Goal: Task Accomplishment & Management: Complete application form

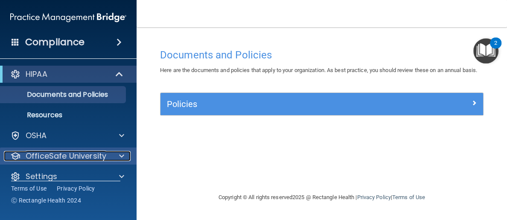
click at [81, 154] on p "OfficeSafe University" at bounding box center [66, 156] width 81 height 10
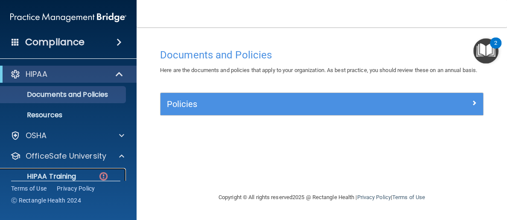
click at [56, 174] on p "HIPAA Training" at bounding box center [41, 176] width 70 height 9
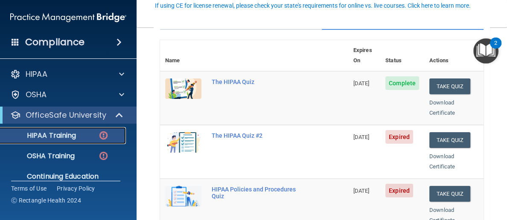
scroll to position [91, 0]
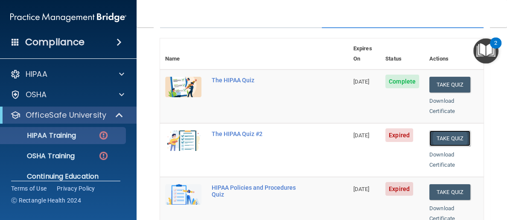
click at [451, 131] on button "Take Quiz" at bounding box center [449, 139] width 41 height 16
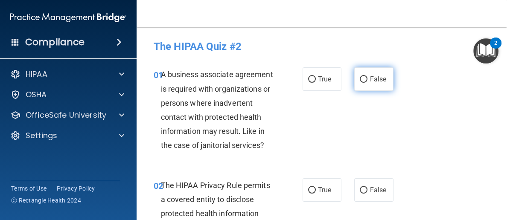
click at [364, 79] on input "False" at bounding box center [364, 79] width 8 height 6
radio input "true"
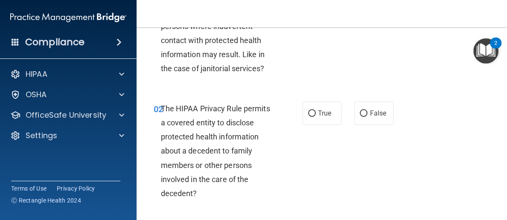
scroll to position [78, 0]
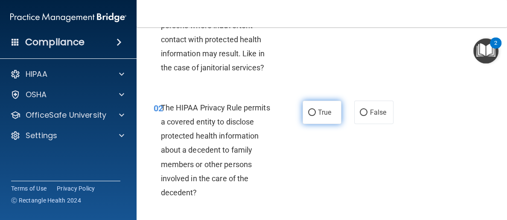
click at [314, 111] on input "True" at bounding box center [312, 113] width 8 height 6
radio input "true"
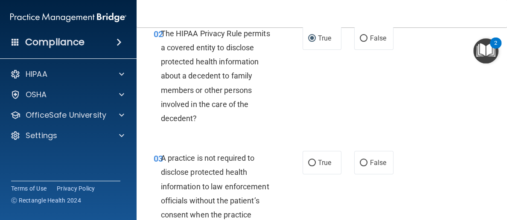
scroll to position [216, 0]
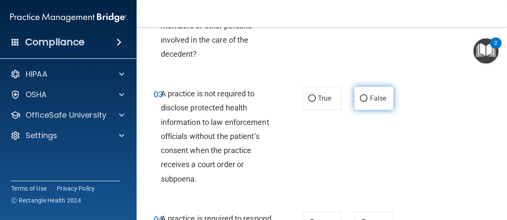
click at [364, 96] on input "False" at bounding box center [364, 99] width 8 height 6
radio input "true"
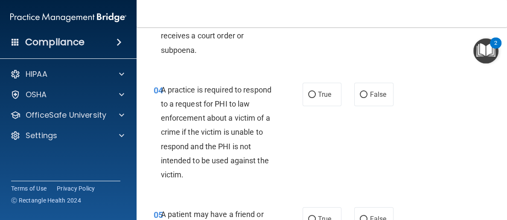
scroll to position [347, 0]
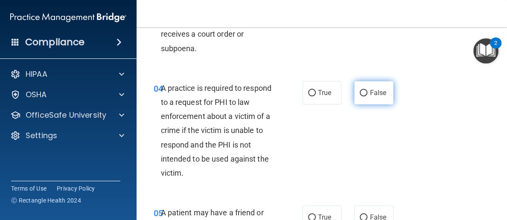
click at [363, 91] on input "False" at bounding box center [364, 93] width 8 height 6
radio input "true"
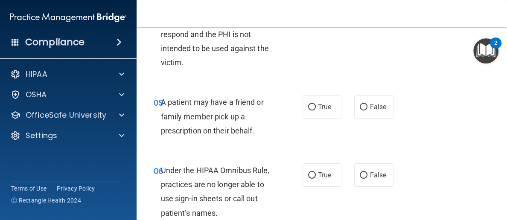
scroll to position [464, 0]
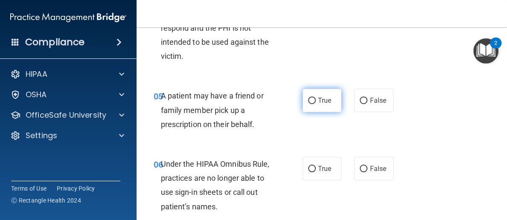
click at [314, 98] on input "True" at bounding box center [312, 101] width 8 height 6
radio input "true"
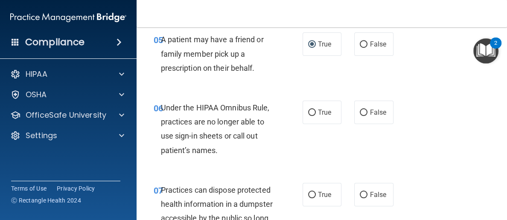
scroll to position [528, 0]
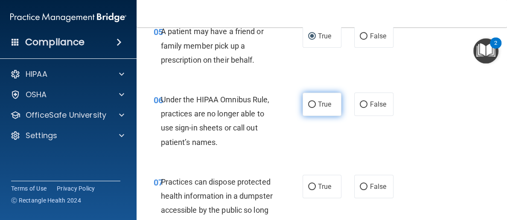
click at [313, 104] on input "True" at bounding box center [312, 105] width 8 height 6
radio input "true"
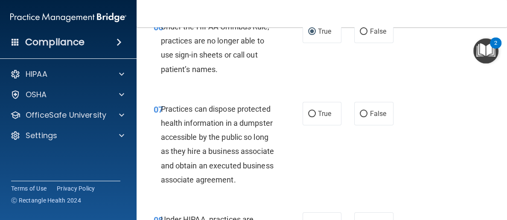
scroll to position [604, 0]
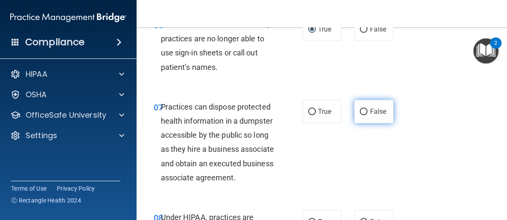
click at [362, 110] on input "False" at bounding box center [364, 112] width 8 height 6
radio input "true"
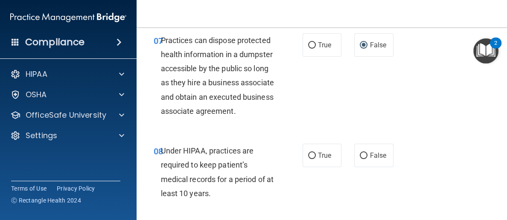
scroll to position [694, 0]
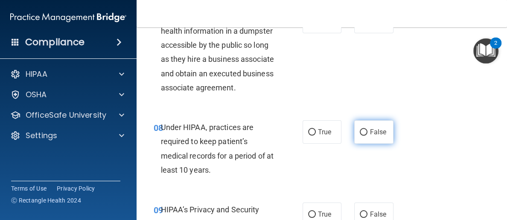
click at [364, 131] on input "False" at bounding box center [364, 132] width 8 height 6
radio input "true"
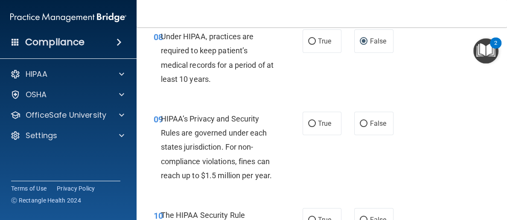
scroll to position [788, 0]
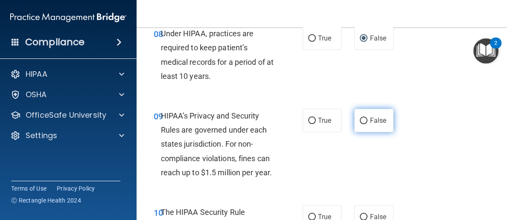
click at [365, 119] on input "False" at bounding box center [364, 121] width 8 height 6
radio input "true"
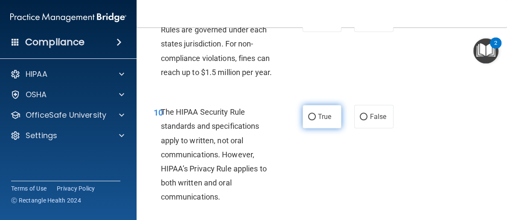
scroll to position [896, 0]
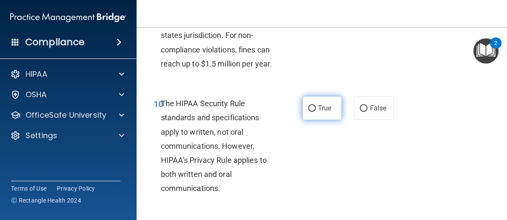
click at [315, 105] on input "True" at bounding box center [312, 108] width 8 height 6
radio input "true"
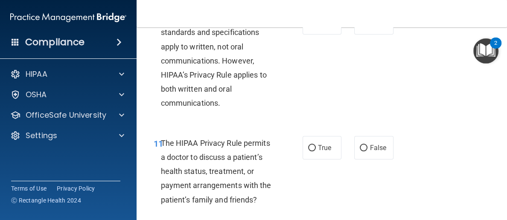
scroll to position [1021, 0]
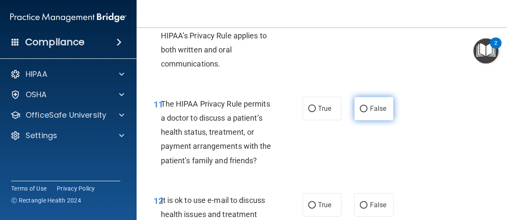
click at [366, 108] on input "False" at bounding box center [364, 109] width 8 height 6
radio input "true"
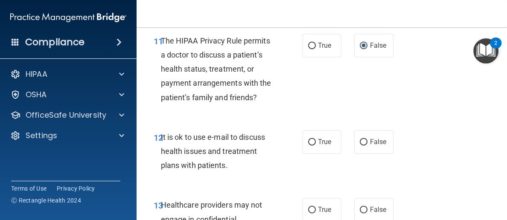
scroll to position [1089, 0]
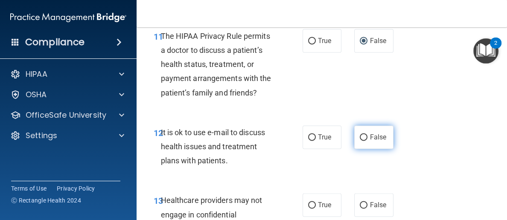
click at [365, 135] on input "False" at bounding box center [364, 137] width 8 height 6
radio input "true"
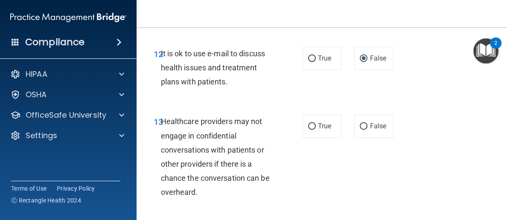
scroll to position [1168, 0]
click at [312, 124] on input "True" at bounding box center [312, 126] width 8 height 6
radio input "true"
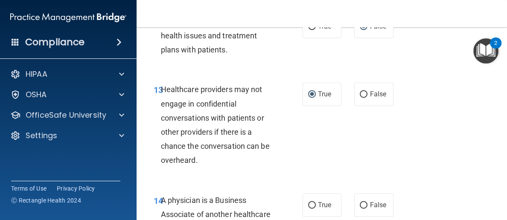
scroll to position [1249, 0]
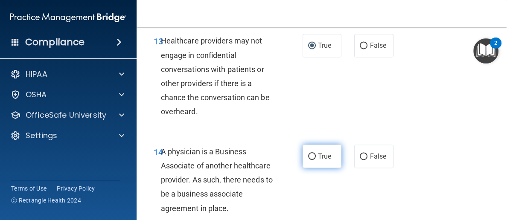
click at [312, 154] on input "True" at bounding box center [312, 157] width 8 height 6
radio input "true"
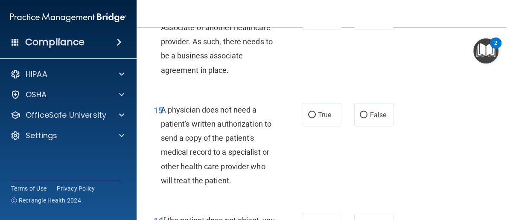
scroll to position [1404, 0]
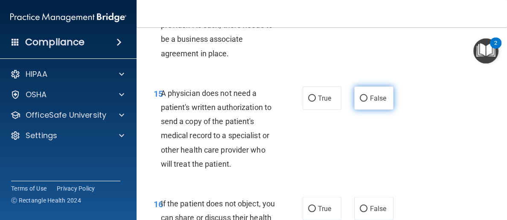
click at [364, 95] on input "False" at bounding box center [364, 98] width 8 height 6
radio input "true"
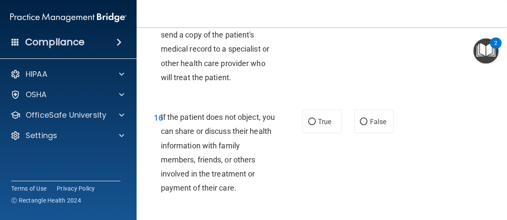
scroll to position [1497, 0]
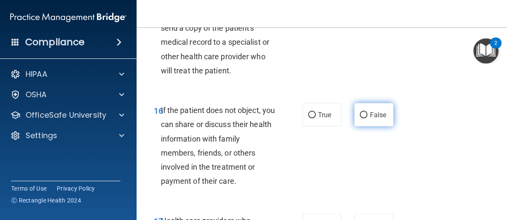
click at [364, 117] on input "False" at bounding box center [364, 115] width 8 height 6
radio input "true"
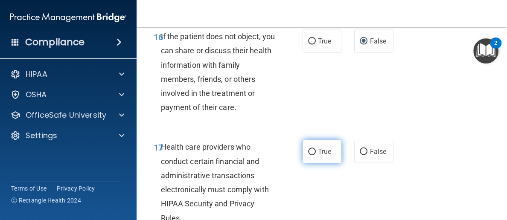
scroll to position [1599, 0]
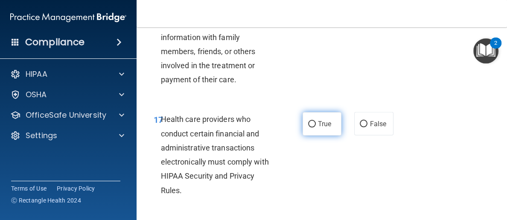
click at [313, 121] on input "True" at bounding box center [312, 124] width 8 height 6
radio input "true"
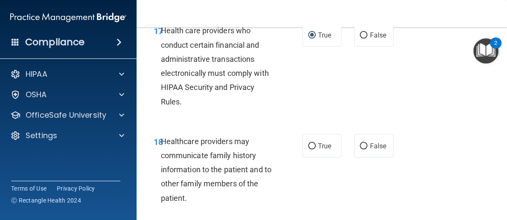
scroll to position [1717, 0]
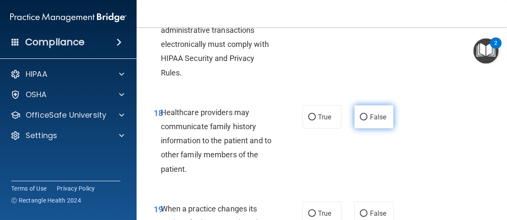
click at [364, 117] on input "False" at bounding box center [364, 117] width 8 height 6
radio input "true"
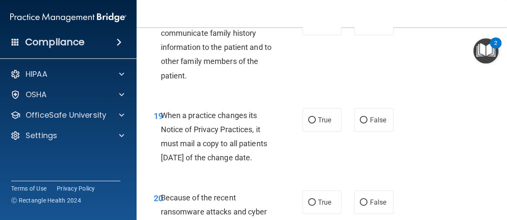
scroll to position [1817, 0]
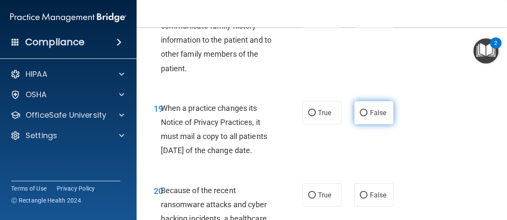
click at [365, 110] on input "False" at bounding box center [364, 113] width 8 height 6
radio input "true"
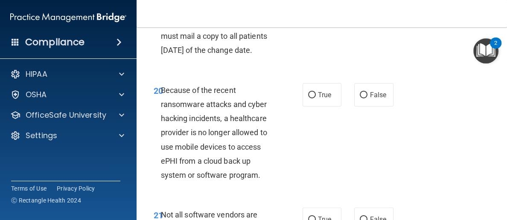
scroll to position [1923, 0]
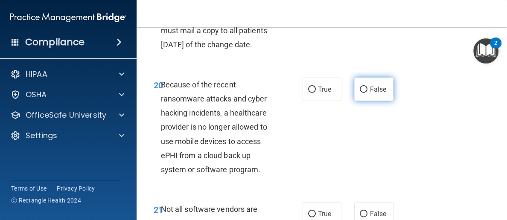
click at [365, 93] on input "False" at bounding box center [364, 90] width 8 height 6
radio input "true"
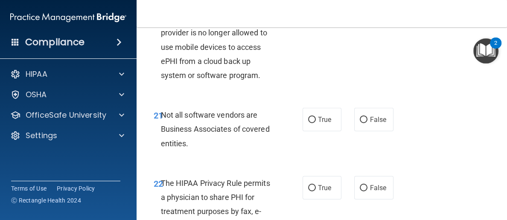
scroll to position [2017, 0]
click at [313, 123] on input "True" at bounding box center [312, 120] width 8 height 6
radio input "true"
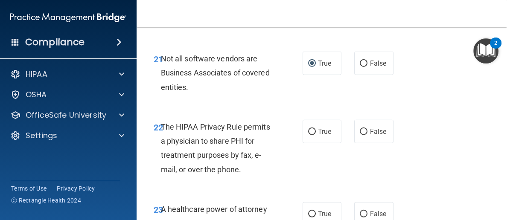
scroll to position [2093, 0]
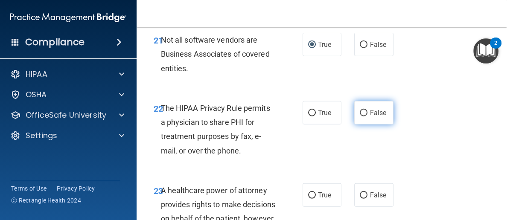
click at [365, 117] on input "False" at bounding box center [364, 113] width 8 height 6
radio input "true"
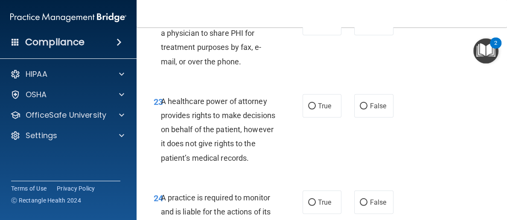
scroll to position [2183, 0]
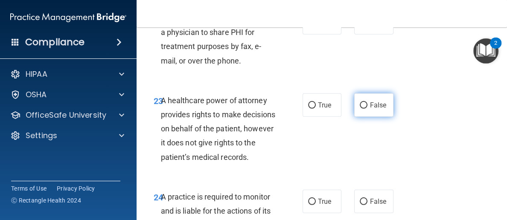
click at [363, 109] on input "False" at bounding box center [364, 105] width 8 height 6
radio input "true"
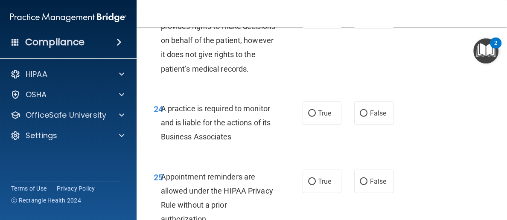
scroll to position [2294, 0]
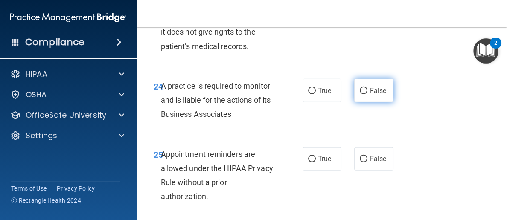
click at [360, 94] on input "False" at bounding box center [364, 91] width 8 height 6
radio input "true"
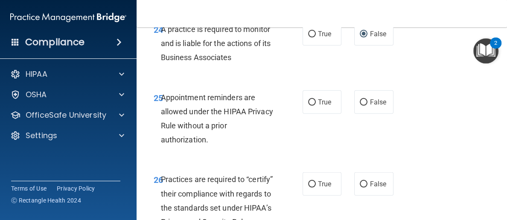
scroll to position [2356, 0]
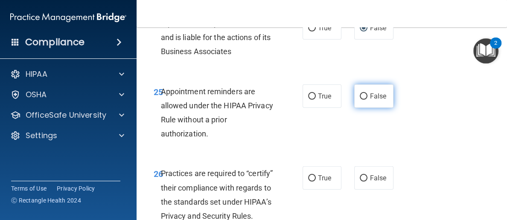
click at [363, 100] on input "False" at bounding box center [364, 96] width 8 height 6
radio input "true"
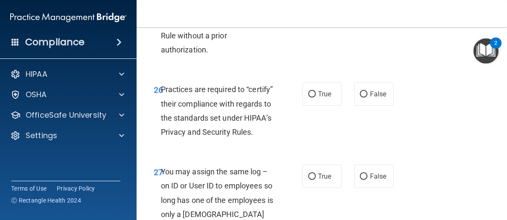
scroll to position [2450, 0]
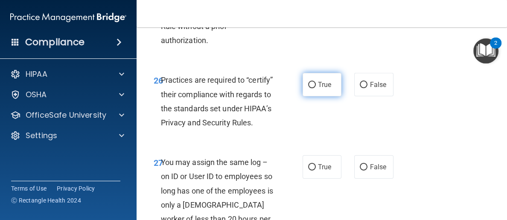
click at [313, 88] on input "True" at bounding box center [312, 85] width 8 height 6
radio input "true"
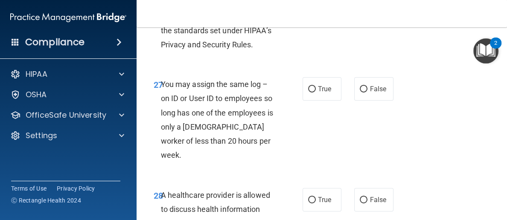
scroll to position [2530, 0]
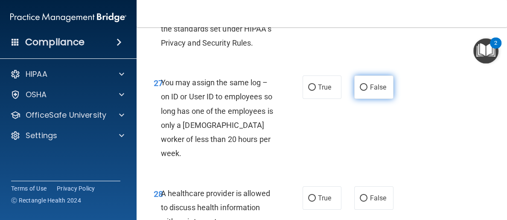
click at [364, 91] on input "False" at bounding box center [364, 88] width 8 height 6
radio input "true"
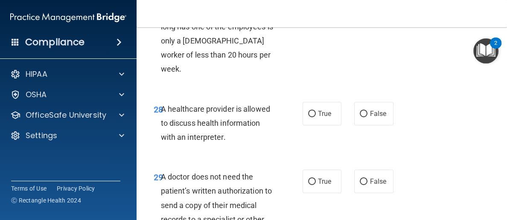
scroll to position [2616, 0]
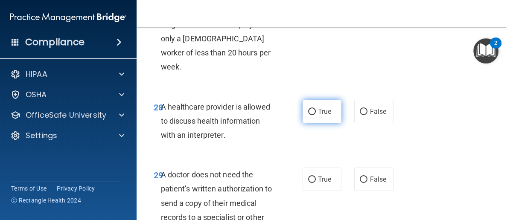
click at [309, 115] on input "True" at bounding box center [312, 112] width 8 height 6
radio input "true"
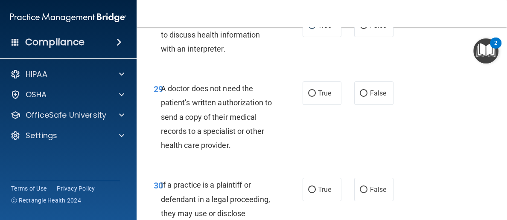
scroll to position [2703, 0]
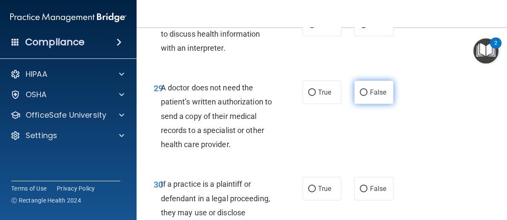
click at [365, 96] on input "False" at bounding box center [364, 93] width 8 height 6
radio input "true"
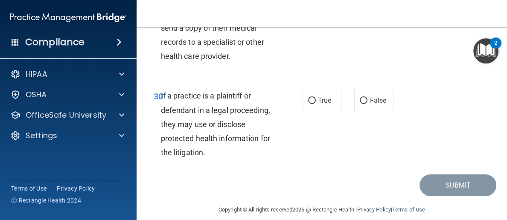
scroll to position [2801, 0]
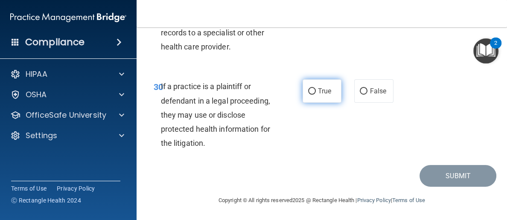
click at [312, 95] on input "True" at bounding box center [312, 91] width 8 height 6
radio input "true"
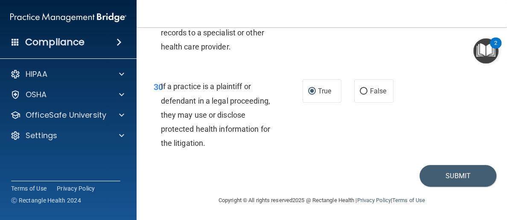
drag, startPoint x: 442, startPoint y: 114, endPoint x: 451, endPoint y: 114, distance: 9.4
click at [450, 114] on div "30 If a practice is a plaintiff or defendant in a legal proceeding, they may us…" at bounding box center [321, 117] width 349 height 96
click at [445, 123] on div "30 If a practice is a plaintiff or defendant in a legal proceeding, they may us…" at bounding box center [321, 117] width 349 height 96
click at [457, 187] on button "Submit" at bounding box center [458, 176] width 77 height 22
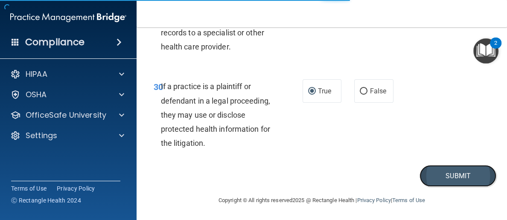
click at [459, 187] on button "Submit" at bounding box center [458, 176] width 77 height 22
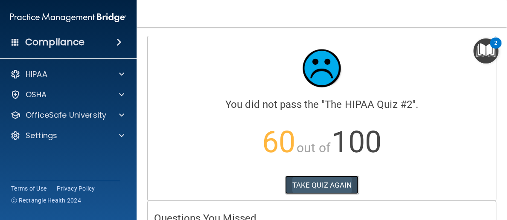
click at [325, 183] on button "TAKE QUIZ AGAIN" at bounding box center [322, 185] width 74 height 19
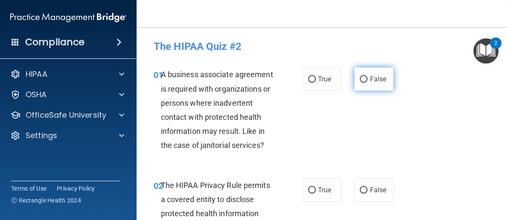
click at [365, 77] on input "False" at bounding box center [364, 79] width 8 height 6
radio input "true"
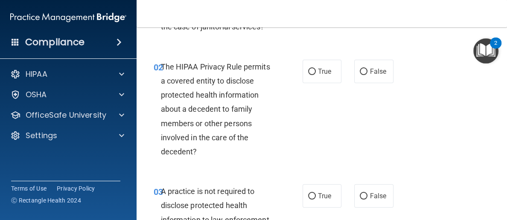
scroll to position [128, 0]
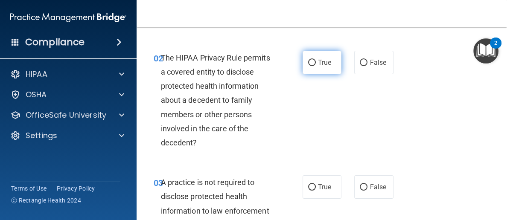
click at [313, 61] on input "True" at bounding box center [312, 63] width 8 height 6
radio input "true"
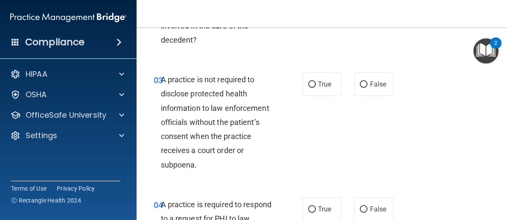
scroll to position [244, 0]
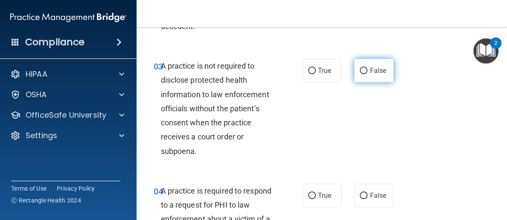
click at [363, 69] on input "False" at bounding box center [364, 71] width 8 height 6
radio input "true"
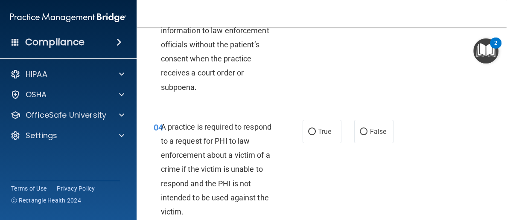
scroll to position [320, 0]
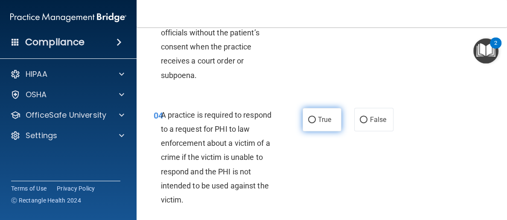
click at [310, 117] on input "True" at bounding box center [312, 120] width 8 height 6
radio input "true"
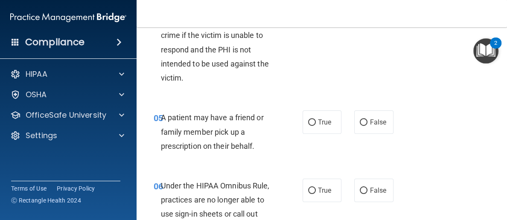
scroll to position [450, 0]
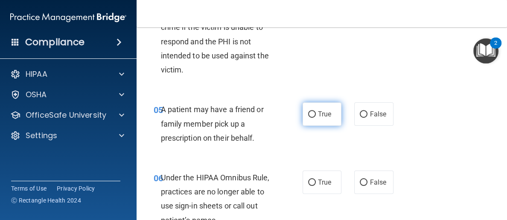
click at [312, 111] on input "True" at bounding box center [312, 114] width 8 height 6
radio input "true"
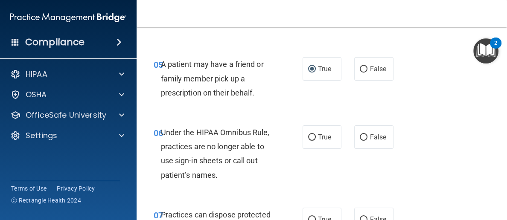
scroll to position [518, 0]
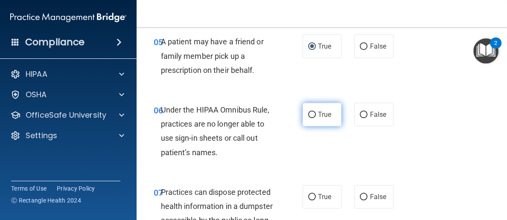
click at [312, 114] on input "True" at bounding box center [312, 115] width 8 height 6
radio input "true"
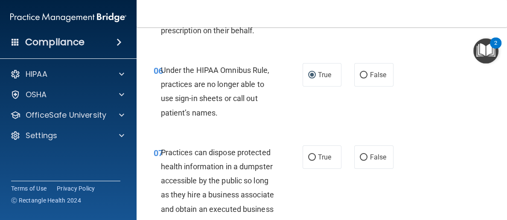
scroll to position [601, 0]
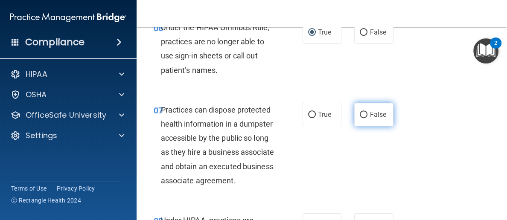
click at [363, 114] on input "False" at bounding box center [364, 115] width 8 height 6
radio input "true"
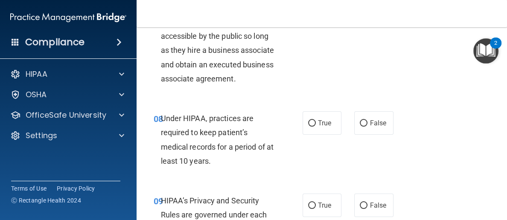
scroll to position [709, 0]
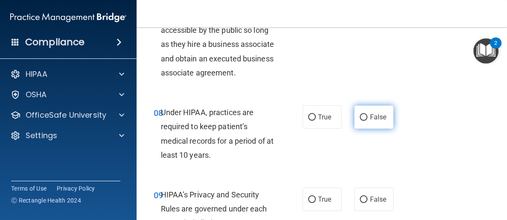
drag, startPoint x: 363, startPoint y: 114, endPoint x: 360, endPoint y: 122, distance: 8.2
click at [364, 116] on input "False" at bounding box center [364, 117] width 8 height 6
radio input "true"
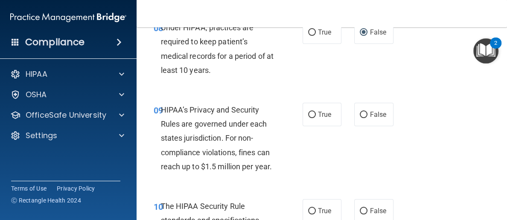
scroll to position [803, 0]
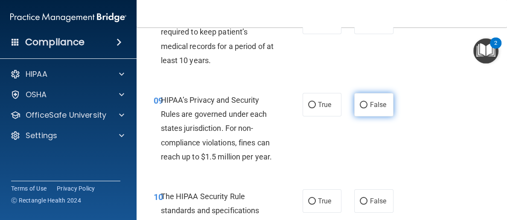
click at [365, 102] on input "False" at bounding box center [364, 105] width 8 height 6
radio input "true"
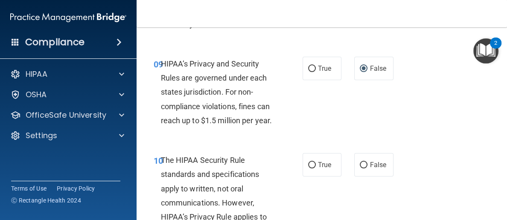
scroll to position [888, 0]
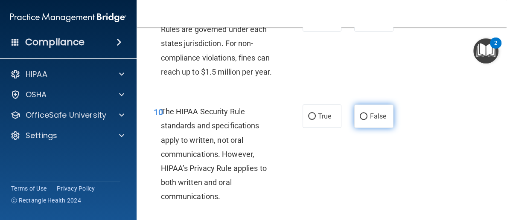
click at [364, 116] on input "False" at bounding box center [364, 117] width 8 height 6
radio input "true"
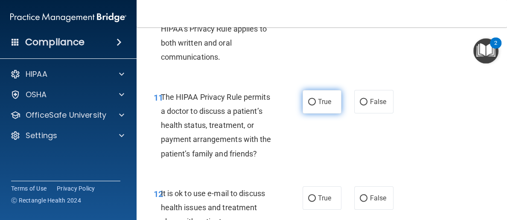
scroll to position [1038, 0]
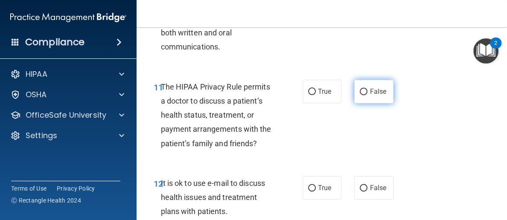
click at [363, 91] on input "False" at bounding box center [364, 92] width 8 height 6
radio input "true"
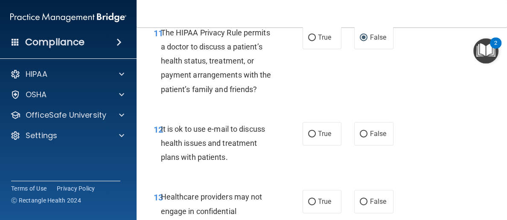
scroll to position [1093, 0]
click at [362, 132] on input "False" at bounding box center [364, 134] width 8 height 6
radio input "true"
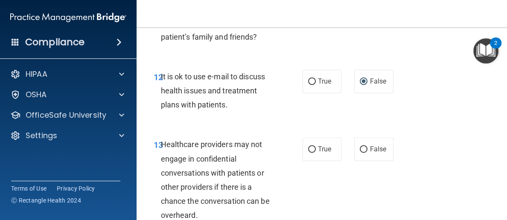
scroll to position [1173, 0]
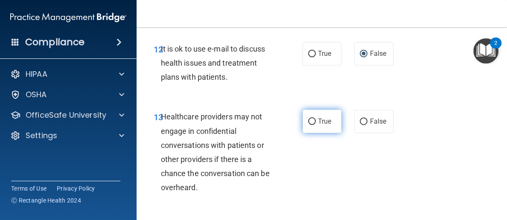
click at [312, 119] on input "True" at bounding box center [312, 122] width 8 height 6
radio input "true"
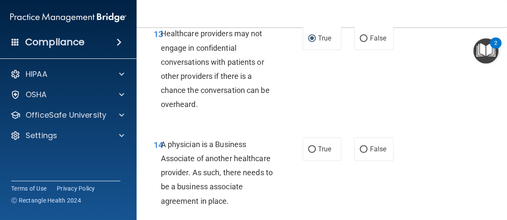
scroll to position [1293, 0]
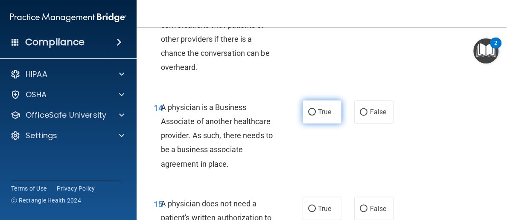
click at [312, 115] on label "True" at bounding box center [322, 111] width 39 height 23
click at [311, 111] on input "True" at bounding box center [312, 112] width 8 height 6
radio input "true"
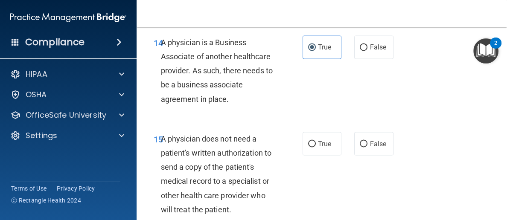
scroll to position [1384, 0]
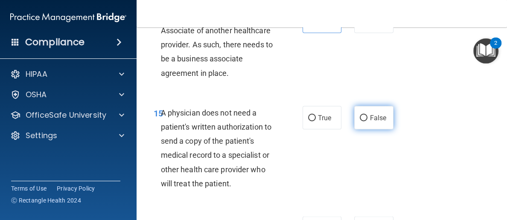
click at [365, 116] on input "False" at bounding box center [364, 118] width 8 height 6
radio input "true"
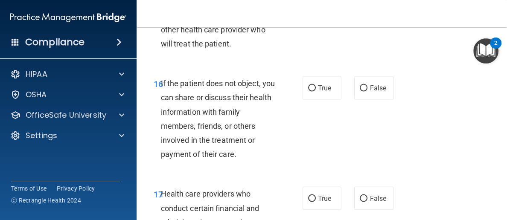
scroll to position [1526, 0]
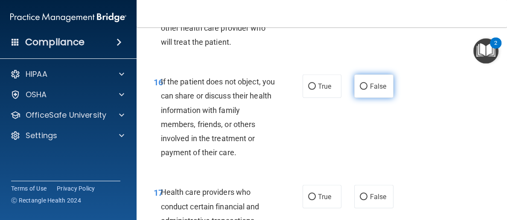
drag, startPoint x: 364, startPoint y: 86, endPoint x: 363, endPoint y: 80, distance: 6.0
click at [363, 80] on label "False" at bounding box center [373, 86] width 39 height 23
click at [364, 86] on input "False" at bounding box center [364, 87] width 8 height 6
radio input "true"
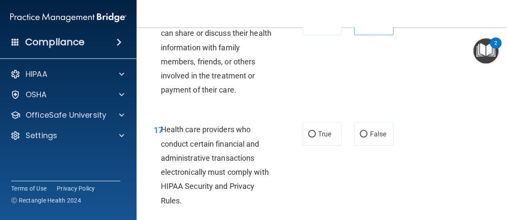
scroll to position [1618, 0]
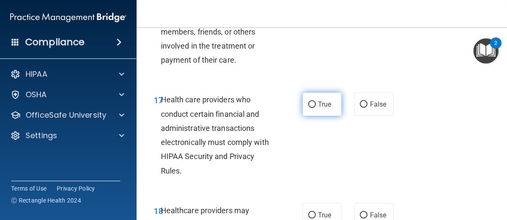
click at [314, 104] on input "True" at bounding box center [312, 105] width 8 height 6
radio input "true"
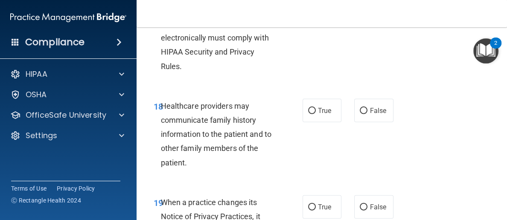
scroll to position [1729, 0]
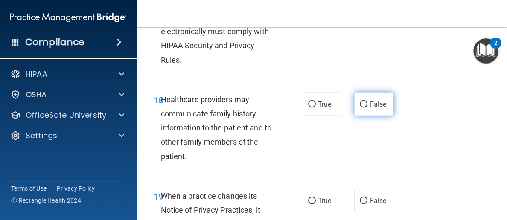
click at [363, 103] on input "False" at bounding box center [364, 105] width 8 height 6
radio input "true"
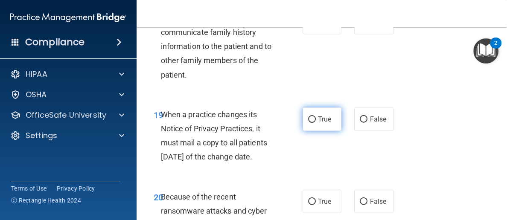
scroll to position [1818, 0]
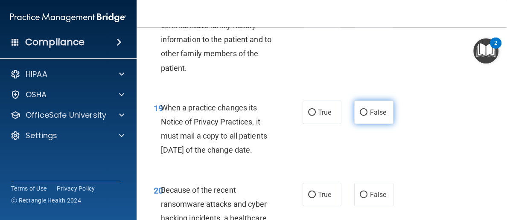
click at [364, 110] on input "False" at bounding box center [364, 113] width 8 height 6
radio input "true"
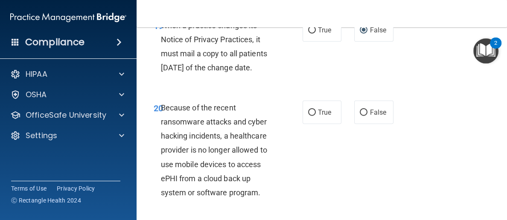
scroll to position [1909, 0]
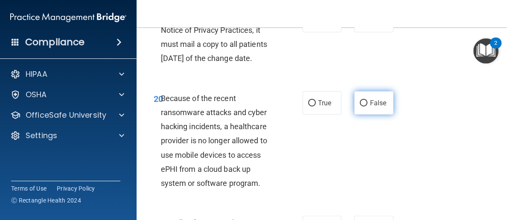
click at [365, 107] on input "False" at bounding box center [364, 103] width 8 height 6
radio input "true"
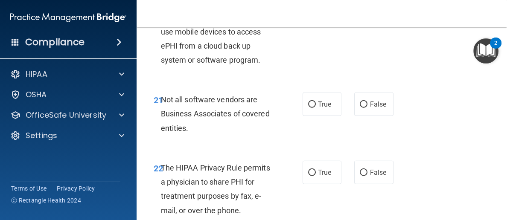
scroll to position [2038, 0]
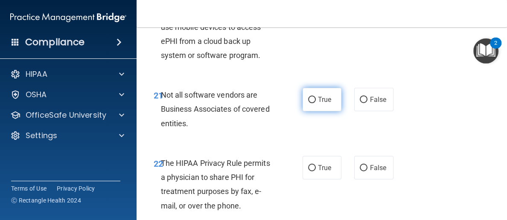
click at [311, 103] on input "True" at bounding box center [312, 100] width 8 height 6
radio input "true"
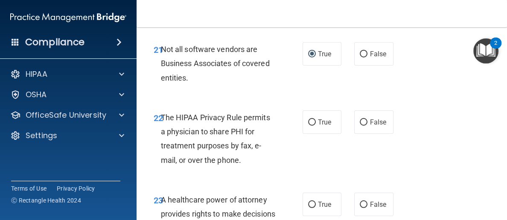
scroll to position [2094, 0]
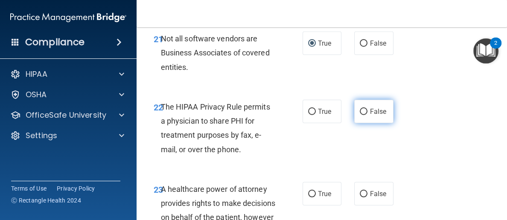
click at [365, 115] on input "False" at bounding box center [364, 112] width 8 height 6
radio input "true"
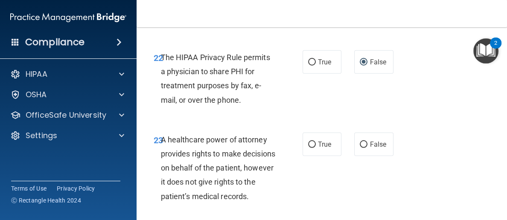
scroll to position [2157, 0]
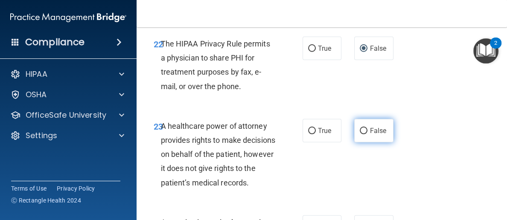
click at [365, 134] on input "False" at bounding box center [364, 131] width 8 height 6
radio input "true"
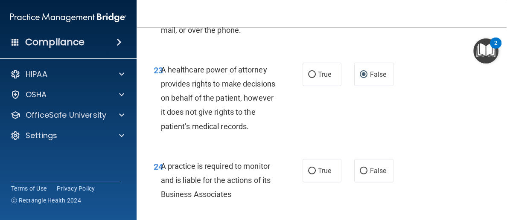
scroll to position [2242, 0]
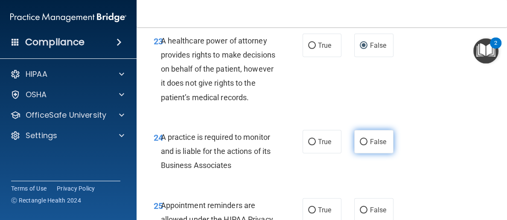
click at [363, 146] on input "False" at bounding box center [364, 142] width 8 height 6
radio input "true"
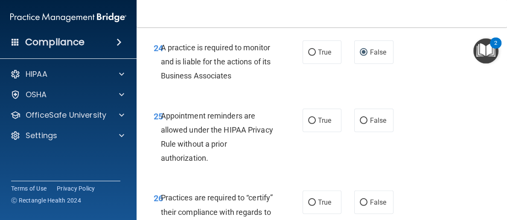
scroll to position [2337, 0]
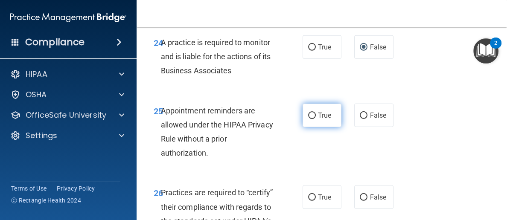
click at [311, 119] on input "True" at bounding box center [312, 116] width 8 height 6
radio input "true"
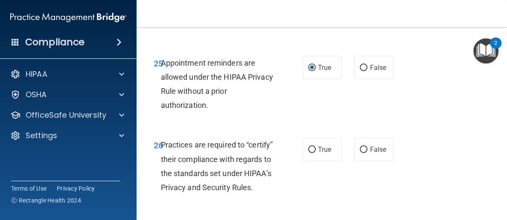
scroll to position [2412, 0]
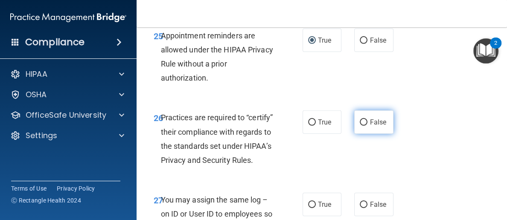
click at [363, 126] on input "False" at bounding box center [364, 123] width 8 height 6
radio input "true"
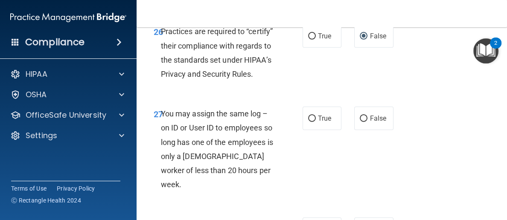
scroll to position [2500, 0]
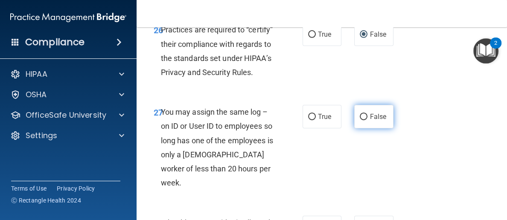
click at [364, 128] on label "False" at bounding box center [373, 116] width 39 height 23
click at [364, 120] on input "False" at bounding box center [364, 117] width 8 height 6
radio input "true"
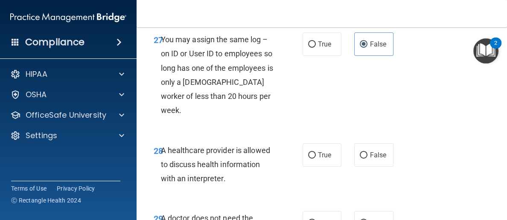
scroll to position [2575, 0]
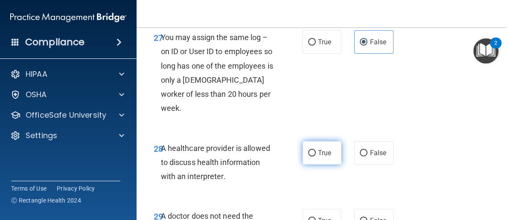
click at [311, 157] on input "True" at bounding box center [312, 153] width 8 height 6
radio input "true"
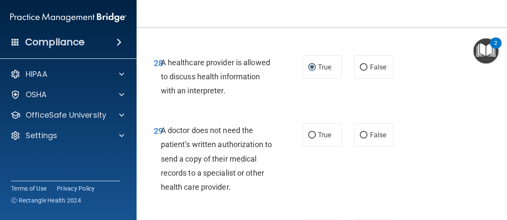
scroll to position [2663, 0]
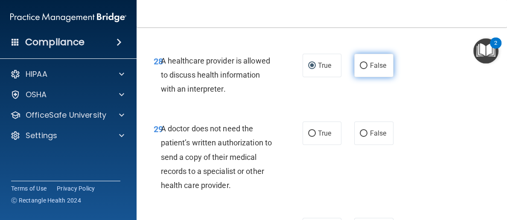
click at [364, 69] on input "False" at bounding box center [364, 66] width 8 height 6
radio input "true"
radio input "false"
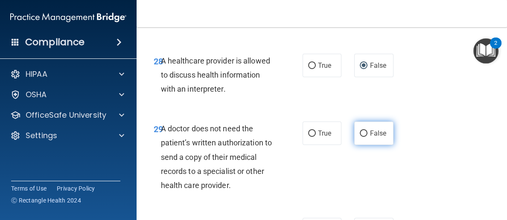
click at [365, 137] on input "False" at bounding box center [364, 134] width 8 height 6
radio input "true"
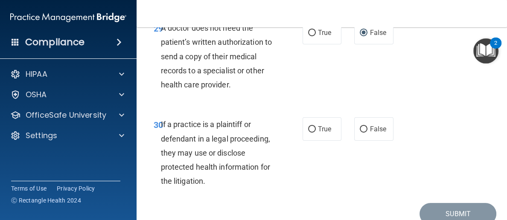
scroll to position [2765, 0]
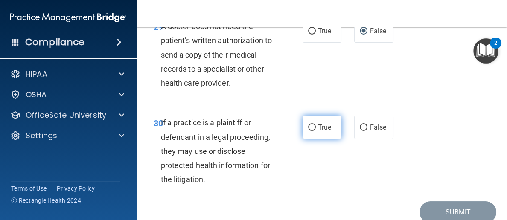
click at [312, 131] on input "True" at bounding box center [312, 128] width 8 height 6
radio input "true"
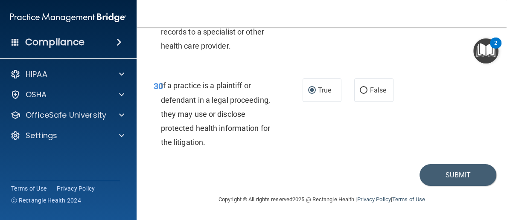
scroll to position [2816, 0]
click at [456, 172] on button "Submit" at bounding box center [458, 175] width 77 height 22
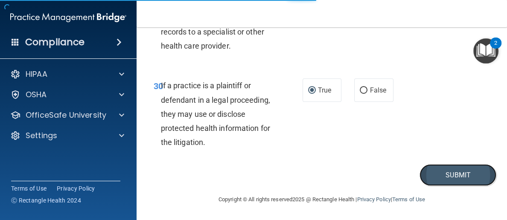
click at [457, 175] on button "Submit" at bounding box center [458, 175] width 77 height 22
click at [457, 177] on button "Submit" at bounding box center [458, 175] width 77 height 22
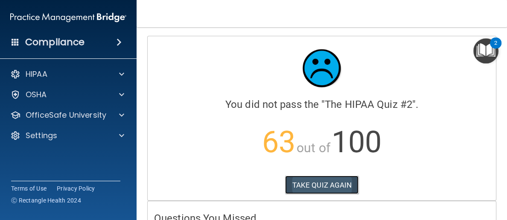
click at [323, 186] on button "TAKE QUIZ AGAIN" at bounding box center [322, 185] width 74 height 19
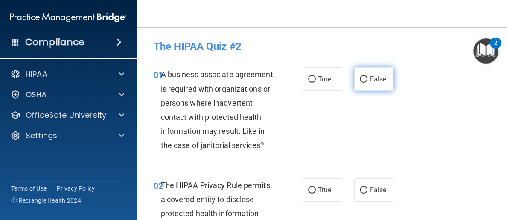
click at [363, 79] on input "False" at bounding box center [364, 79] width 8 height 6
radio input "true"
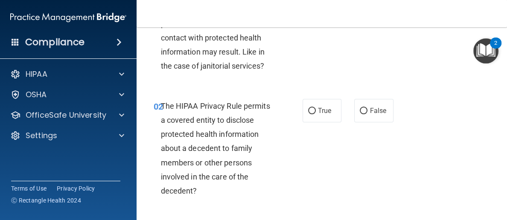
scroll to position [89, 0]
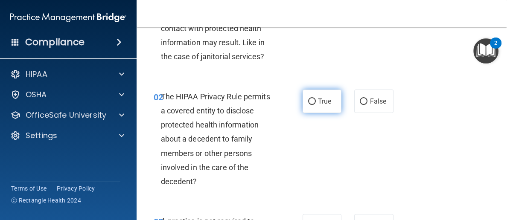
click at [312, 99] on input "True" at bounding box center [312, 102] width 8 height 6
radio input "true"
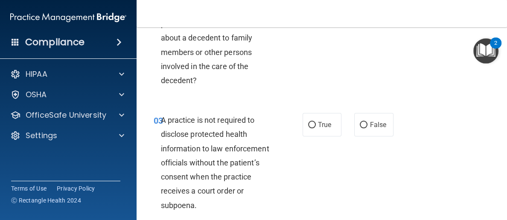
scroll to position [202, 0]
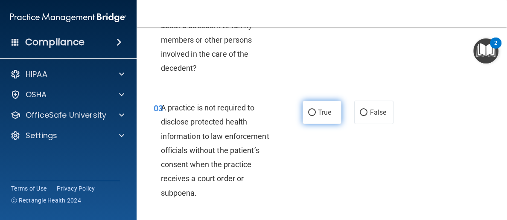
click at [312, 110] on input "True" at bounding box center [312, 113] width 8 height 6
radio input "true"
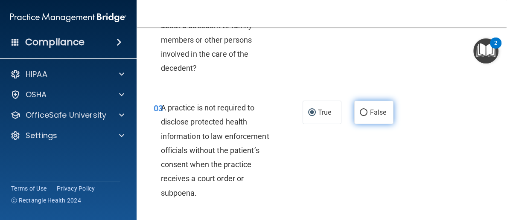
click at [365, 112] on input "False" at bounding box center [364, 113] width 8 height 6
radio input "true"
radio input "false"
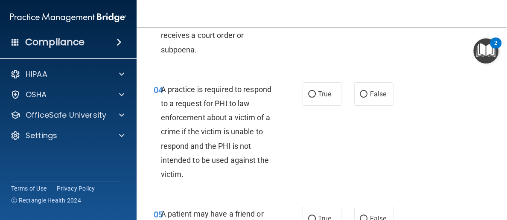
scroll to position [346, 0]
click at [314, 92] on input "True" at bounding box center [312, 94] width 8 height 6
radio input "true"
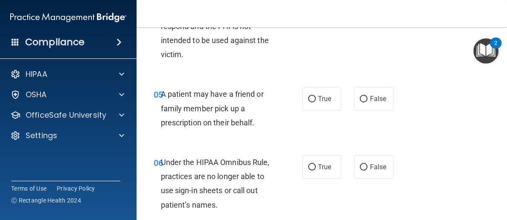
scroll to position [470, 0]
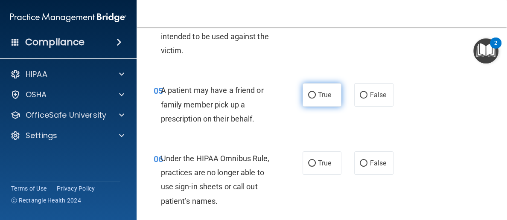
click at [314, 94] on input "True" at bounding box center [312, 95] width 8 height 6
radio input "true"
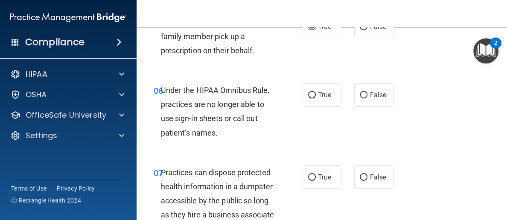
scroll to position [543, 0]
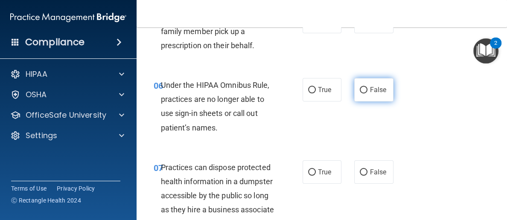
click at [365, 88] on input "False" at bounding box center [364, 90] width 8 height 6
radio input "true"
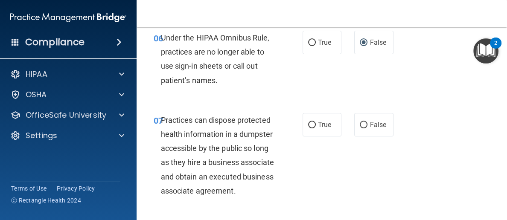
scroll to position [631, 0]
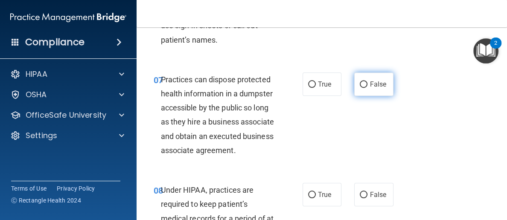
click at [364, 84] on input "False" at bounding box center [364, 85] width 8 height 6
radio input "true"
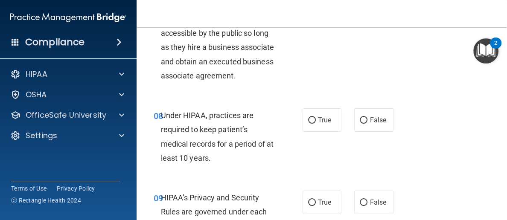
scroll to position [724, 0]
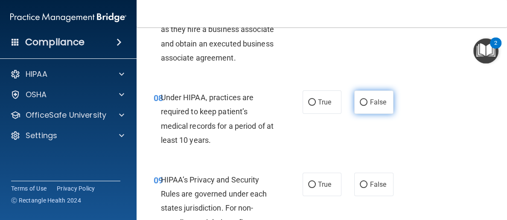
click at [365, 100] on input "False" at bounding box center [364, 102] width 8 height 6
radio input "true"
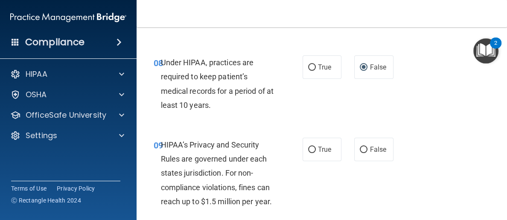
scroll to position [807, 0]
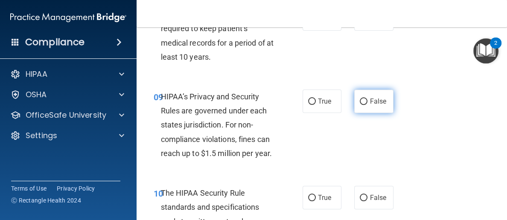
click at [363, 101] on input "False" at bounding box center [364, 102] width 8 height 6
radio input "true"
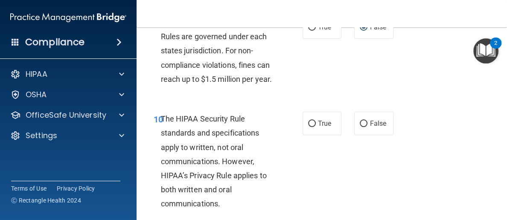
scroll to position [902, 0]
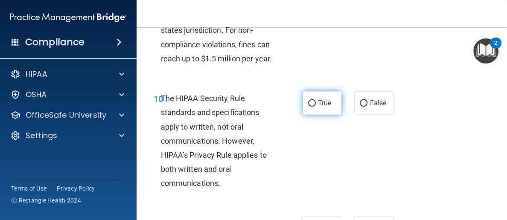
click at [314, 103] on input "True" at bounding box center [312, 103] width 8 height 6
radio input "true"
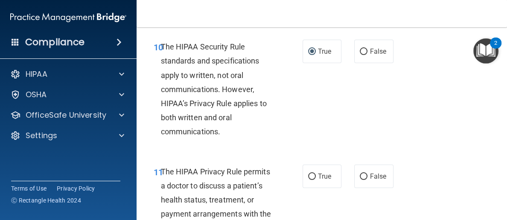
scroll to position [995, 0]
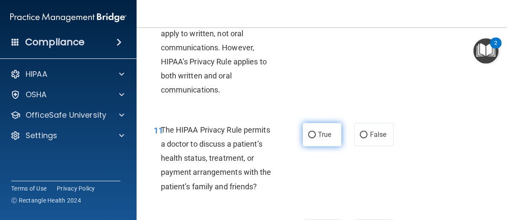
click at [315, 135] on input "True" at bounding box center [312, 135] width 8 height 6
radio input "true"
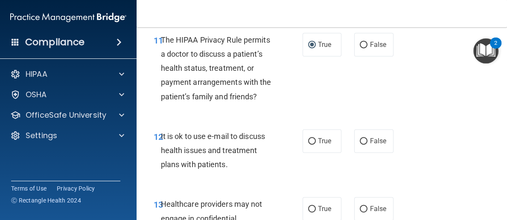
scroll to position [1087, 0]
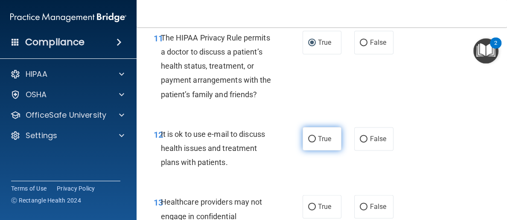
click at [313, 136] on input "True" at bounding box center [312, 139] width 8 height 6
radio input "true"
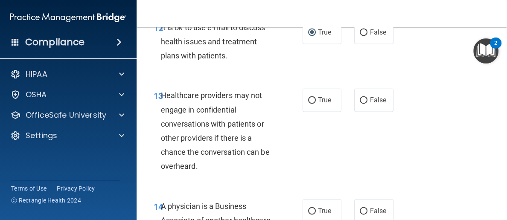
scroll to position [1194, 0]
click at [365, 99] on input "False" at bounding box center [364, 100] width 8 height 6
radio input "true"
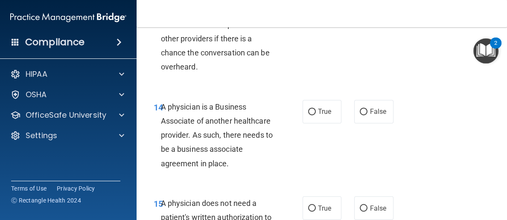
scroll to position [1295, 0]
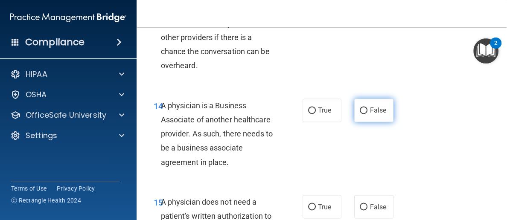
click at [368, 108] on label "False" at bounding box center [373, 110] width 39 height 23
click at [368, 108] on input "False" at bounding box center [364, 111] width 8 height 6
radio input "true"
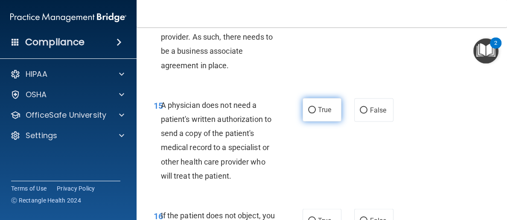
scroll to position [1393, 0]
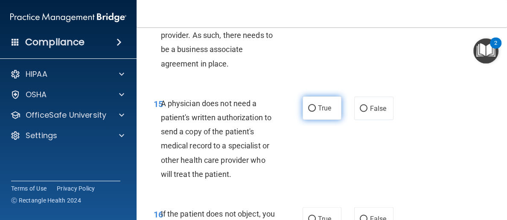
click at [311, 108] on input "True" at bounding box center [312, 108] width 8 height 6
radio input "true"
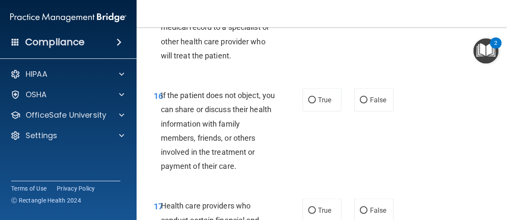
scroll to position [1514, 0]
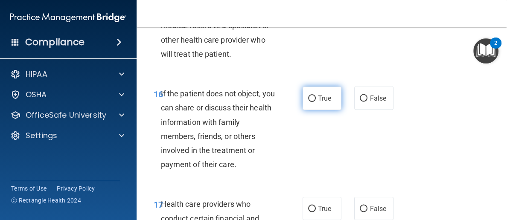
click at [311, 98] on input "True" at bounding box center [312, 99] width 8 height 6
radio input "true"
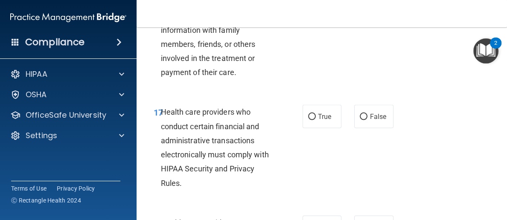
scroll to position [1607, 0]
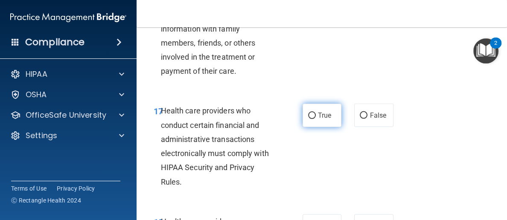
click at [310, 113] on input "True" at bounding box center [312, 116] width 8 height 6
radio input "true"
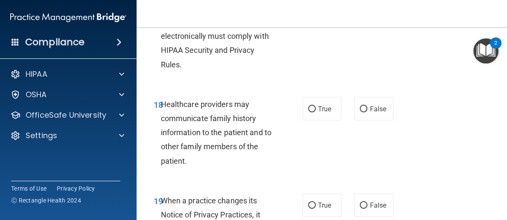
scroll to position [1739, 0]
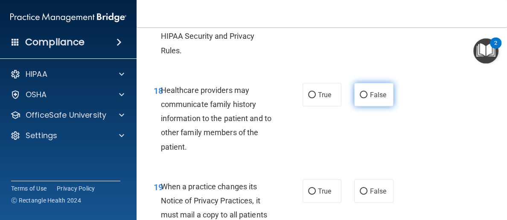
click at [366, 93] on input "False" at bounding box center [364, 95] width 8 height 6
radio input "true"
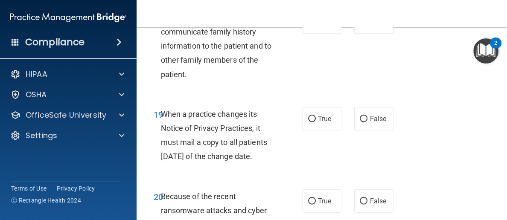
scroll to position [1812, 0]
click at [312, 118] on input "True" at bounding box center [312, 119] width 8 height 6
radio input "true"
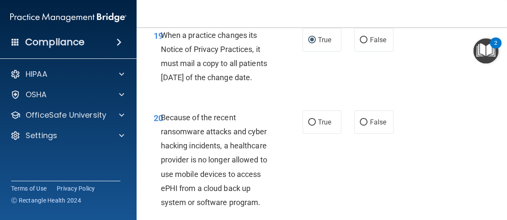
scroll to position [1934, 0]
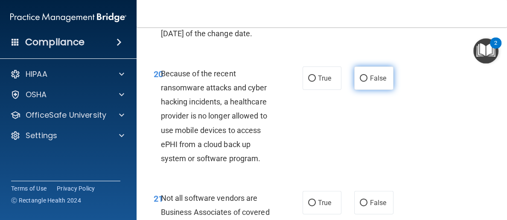
click at [365, 82] on input "False" at bounding box center [364, 79] width 8 height 6
radio input "true"
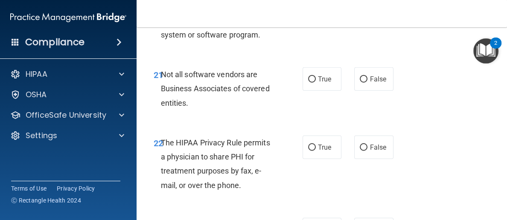
scroll to position [2060, 0]
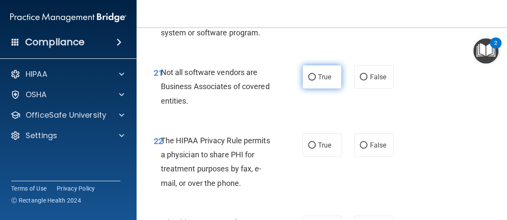
click at [315, 81] on input "True" at bounding box center [312, 77] width 8 height 6
radio input "true"
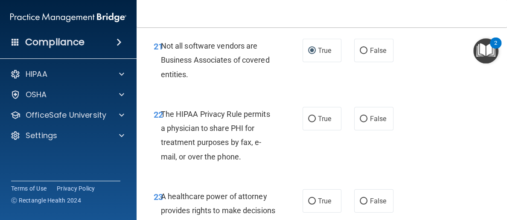
scroll to position [2139, 0]
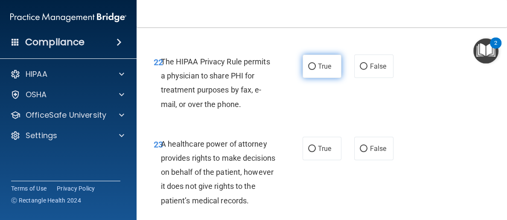
click at [311, 70] on input "True" at bounding box center [312, 67] width 8 height 6
radio input "true"
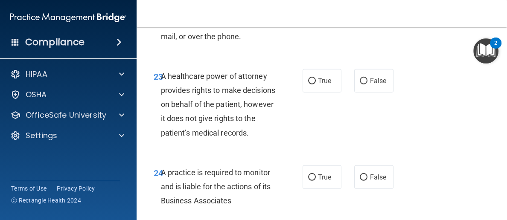
scroll to position [2213, 0]
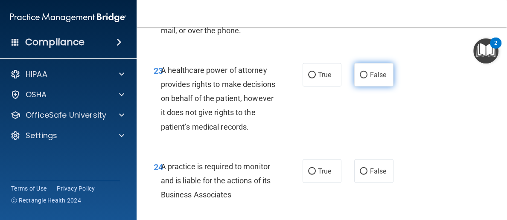
click at [365, 79] on input "False" at bounding box center [364, 75] width 8 height 6
radio input "true"
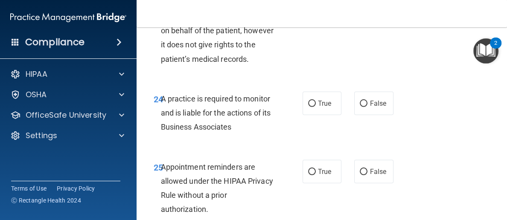
scroll to position [2311, 0]
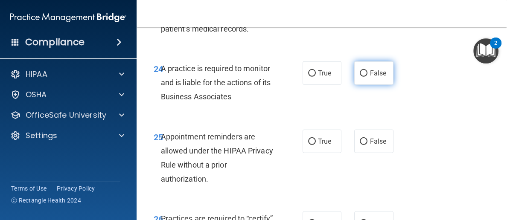
click at [364, 77] on input "False" at bounding box center [364, 73] width 8 height 6
radio input "true"
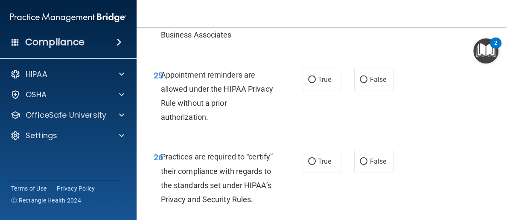
scroll to position [2378, 0]
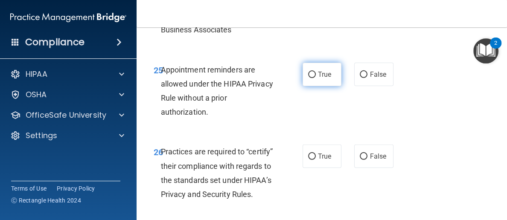
click at [314, 78] on input "True" at bounding box center [312, 75] width 8 height 6
radio input "true"
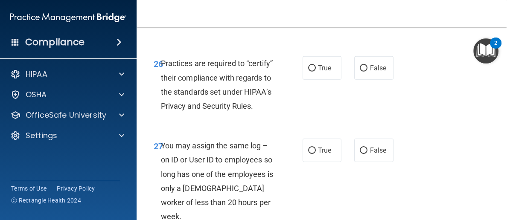
scroll to position [2476, 0]
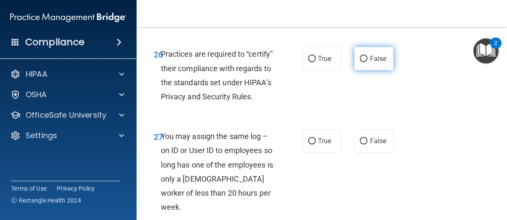
click at [366, 62] on input "False" at bounding box center [364, 59] width 8 height 6
radio input "true"
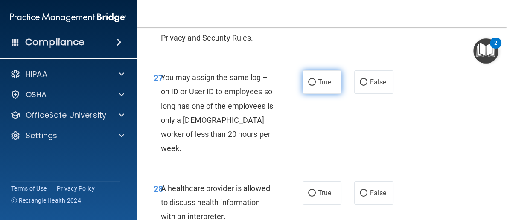
scroll to position [2538, 0]
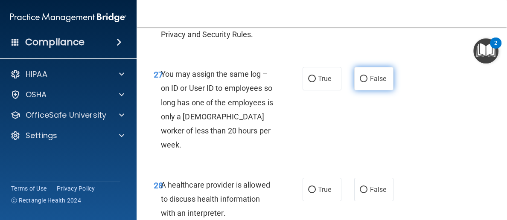
click at [362, 82] on input "False" at bounding box center [364, 79] width 8 height 6
radio input "true"
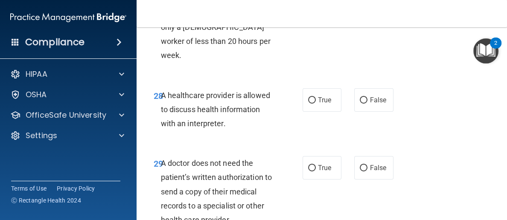
scroll to position [2637, 0]
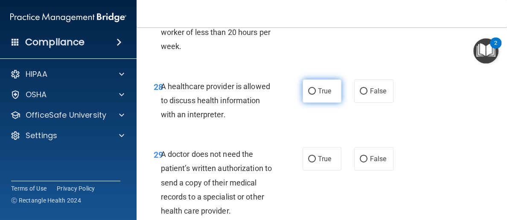
click at [312, 95] on input "True" at bounding box center [312, 91] width 8 height 6
radio input "true"
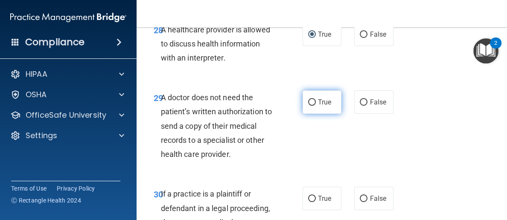
scroll to position [2700, 0]
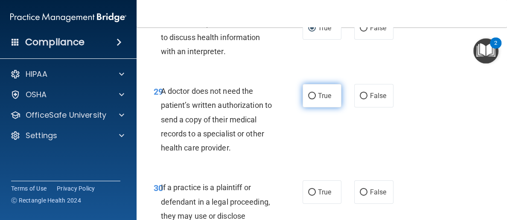
click at [314, 99] on input "True" at bounding box center [312, 96] width 8 height 6
radio input "true"
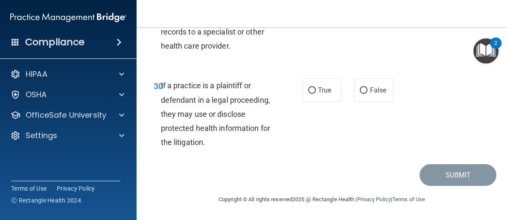
scroll to position [2808, 0]
click at [313, 94] on input "True" at bounding box center [312, 91] width 8 height 6
radio input "true"
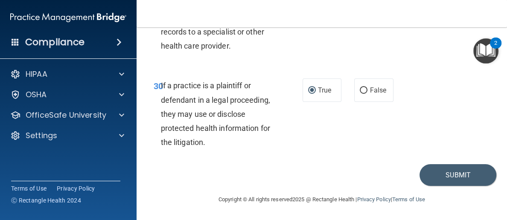
scroll to position [2816, 0]
click at [458, 172] on button "Submit" at bounding box center [458, 175] width 77 height 22
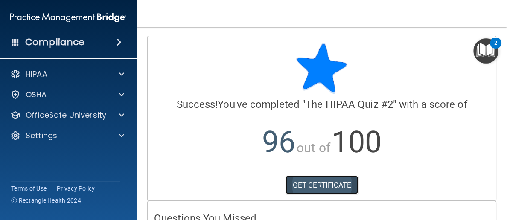
click at [315, 185] on link "GET CERTIFICATE" at bounding box center [322, 185] width 73 height 19
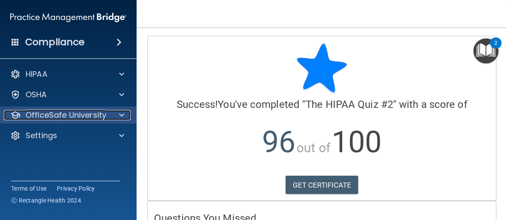
click at [76, 111] on p "OfficeSafe University" at bounding box center [66, 115] width 81 height 10
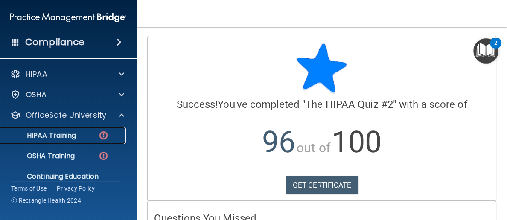
click at [48, 132] on p "HIPAA Training" at bounding box center [41, 135] width 70 height 9
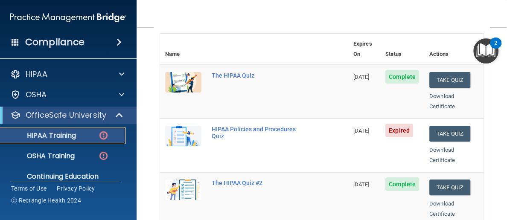
scroll to position [94, 0]
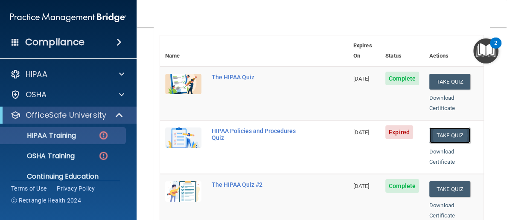
click at [450, 128] on button "Take Quiz" at bounding box center [449, 136] width 41 height 16
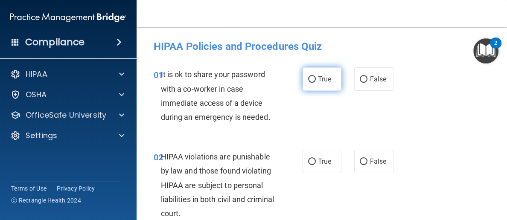
click at [312, 79] on input "True" at bounding box center [312, 79] width 8 height 6
radio input "true"
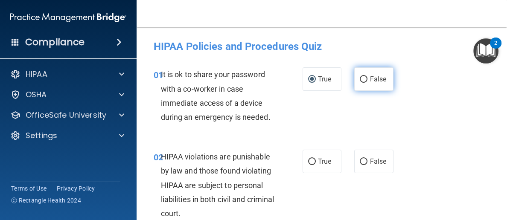
click at [363, 79] on input "False" at bounding box center [364, 79] width 8 height 6
radio input "true"
radio input "false"
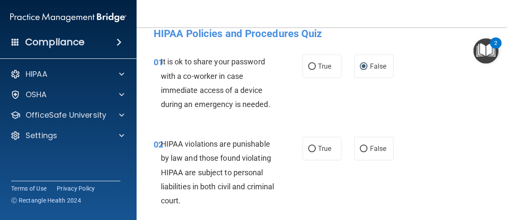
scroll to position [22, 0]
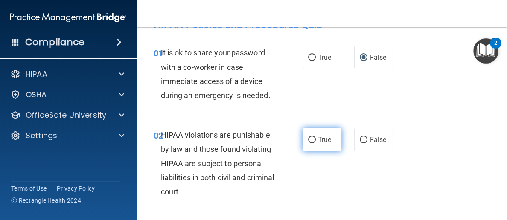
click at [311, 139] on input "True" at bounding box center [312, 140] width 8 height 6
radio input "true"
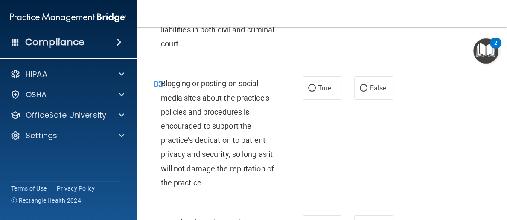
scroll to position [171, 0]
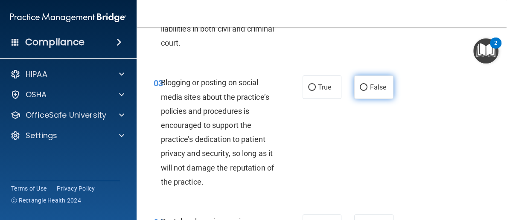
click at [365, 87] on input "False" at bounding box center [364, 88] width 8 height 6
radio input "true"
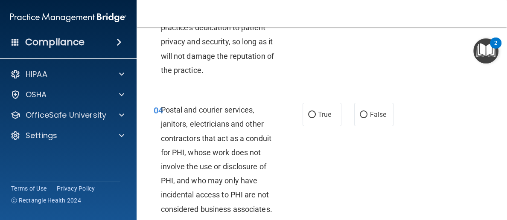
scroll to position [313, 0]
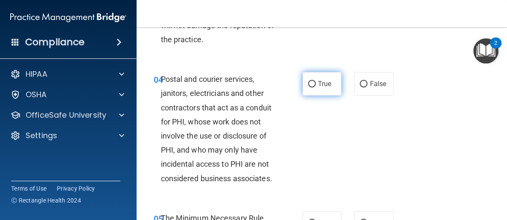
click at [312, 82] on input "True" at bounding box center [312, 84] width 8 height 6
radio input "true"
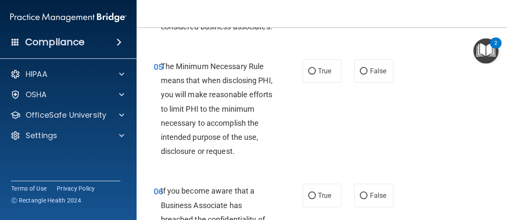
scroll to position [479, 0]
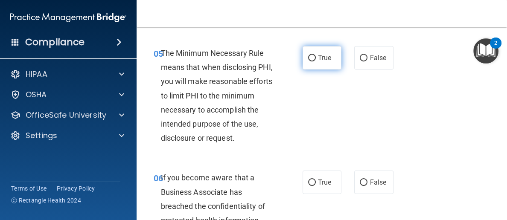
click at [314, 55] on input "True" at bounding box center [312, 58] width 8 height 6
radio input "true"
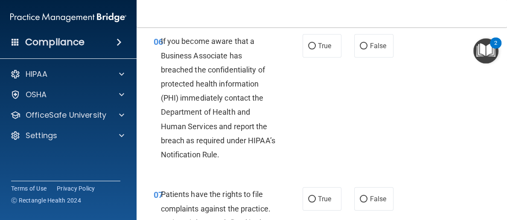
scroll to position [614, 0]
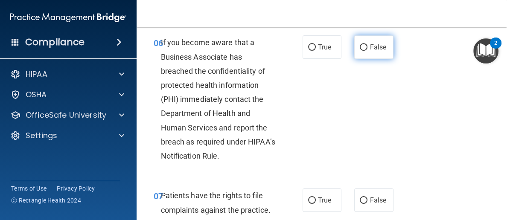
click at [365, 44] on input "False" at bounding box center [364, 47] width 8 height 6
radio input "true"
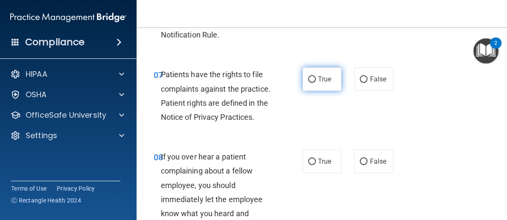
scroll to position [736, 0]
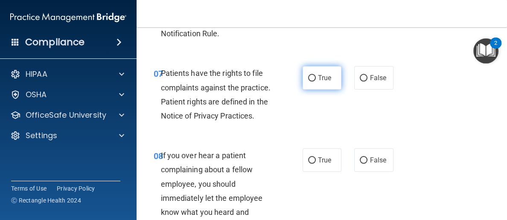
click at [314, 76] on input "True" at bounding box center [312, 78] width 8 height 6
radio input "true"
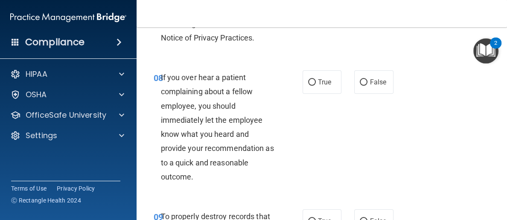
scroll to position [822, 0]
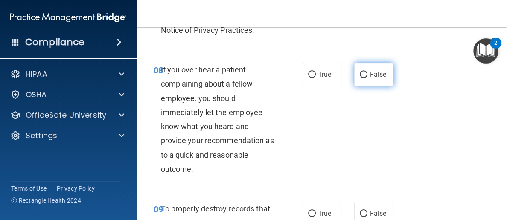
click at [368, 73] on label "False" at bounding box center [373, 74] width 39 height 23
click at [368, 73] on input "False" at bounding box center [364, 75] width 8 height 6
radio input "true"
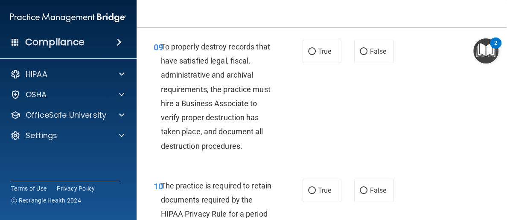
scroll to position [990, 0]
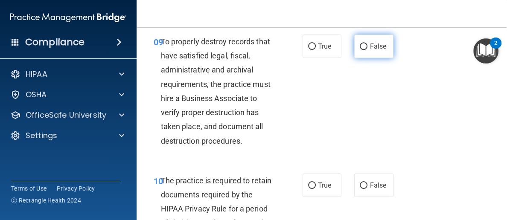
click at [364, 44] on input "False" at bounding box center [364, 47] width 8 height 6
radio input "true"
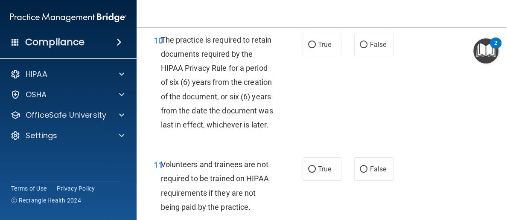
scroll to position [1131, 0]
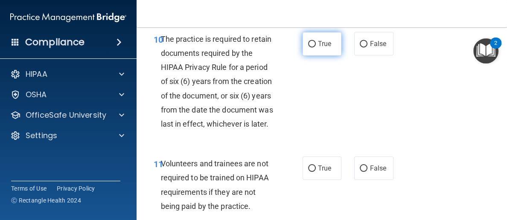
click at [313, 41] on input "True" at bounding box center [312, 44] width 8 height 6
radio input "true"
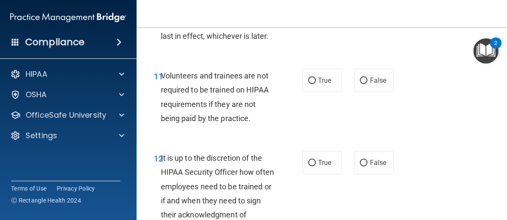
scroll to position [1222, 0]
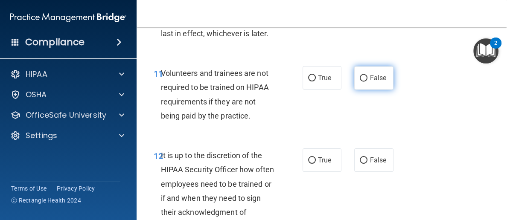
click at [367, 79] on input "False" at bounding box center [364, 78] width 8 height 6
radio input "true"
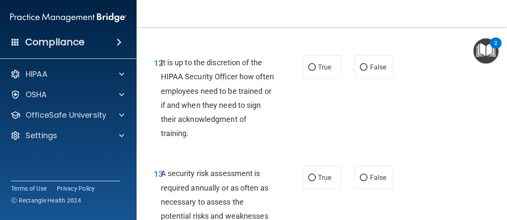
scroll to position [1315, 0]
click at [363, 68] on input "False" at bounding box center [364, 67] width 8 height 6
radio input "true"
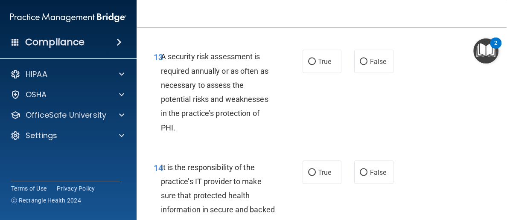
scroll to position [1434, 0]
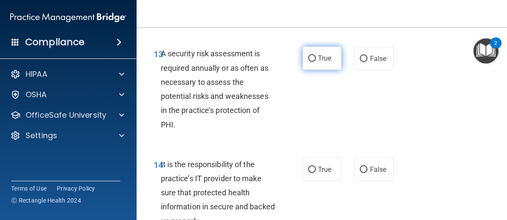
click at [314, 56] on input "True" at bounding box center [312, 58] width 8 height 6
radio input "true"
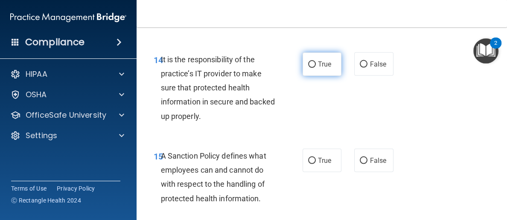
scroll to position [1542, 0]
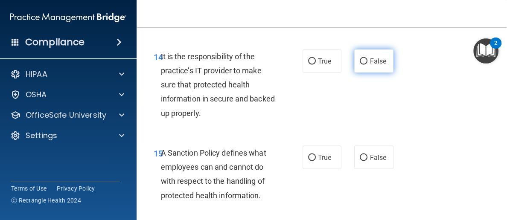
click at [365, 61] on input "False" at bounding box center [364, 61] width 8 height 6
radio input "true"
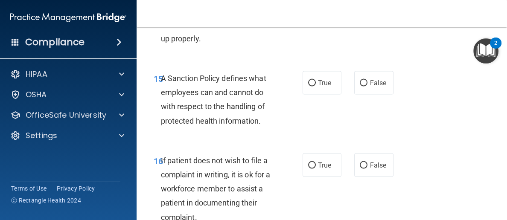
scroll to position [1619, 0]
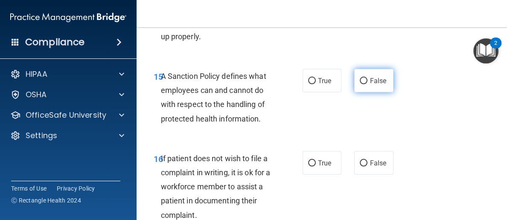
click at [365, 78] on input "False" at bounding box center [364, 81] width 8 height 6
radio input "true"
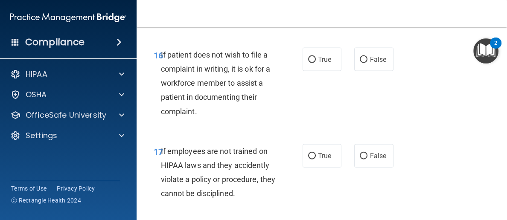
scroll to position [1723, 0]
click at [312, 58] on input "True" at bounding box center [312, 59] width 8 height 6
radio input "true"
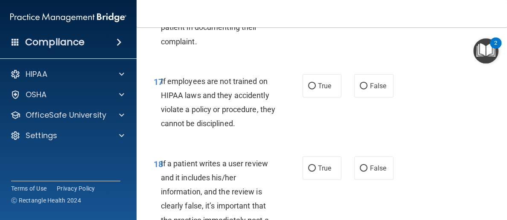
scroll to position [1793, 0]
click at [365, 87] on input "False" at bounding box center [364, 86] width 8 height 6
radio input "true"
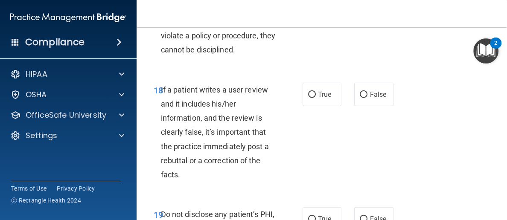
scroll to position [1872, 0]
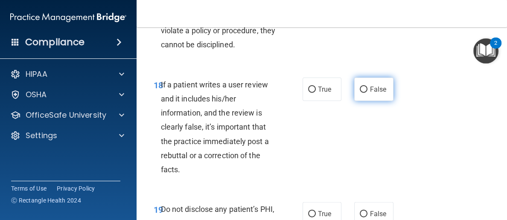
click at [365, 87] on input "False" at bounding box center [364, 90] width 8 height 6
radio input "true"
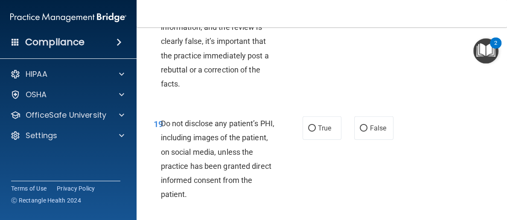
scroll to position [2014, 0]
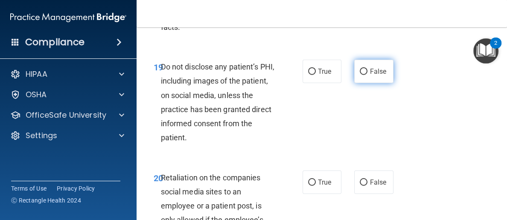
click at [365, 70] on input "False" at bounding box center [364, 72] width 8 height 6
radio input "true"
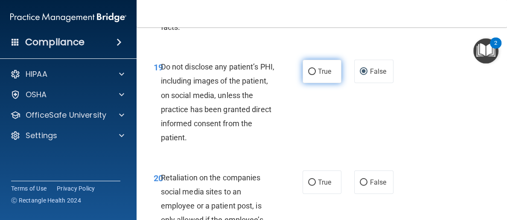
click at [312, 70] on input "True" at bounding box center [312, 72] width 8 height 6
radio input "true"
radio input "false"
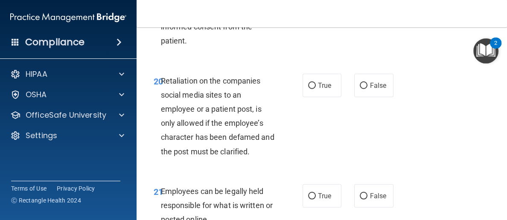
scroll to position [2115, 0]
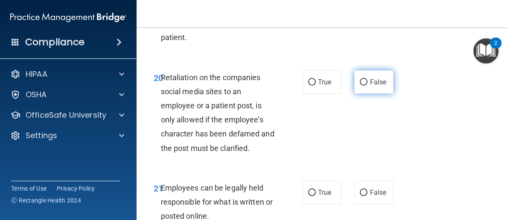
click at [366, 79] on input "False" at bounding box center [364, 82] width 8 height 6
radio input "true"
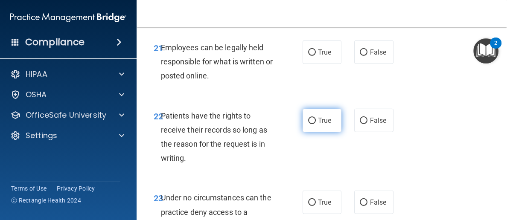
scroll to position [2262, 0]
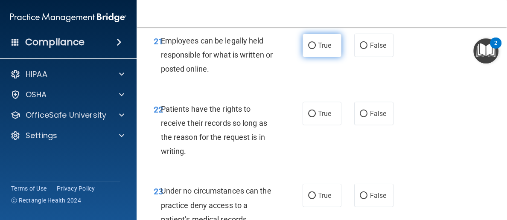
click at [313, 45] on input "True" at bounding box center [312, 46] width 8 height 6
radio input "true"
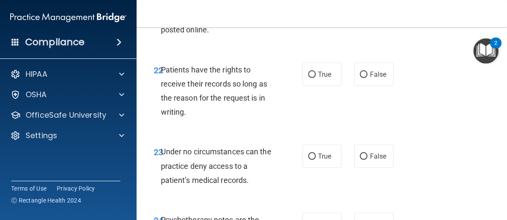
scroll to position [2305, 0]
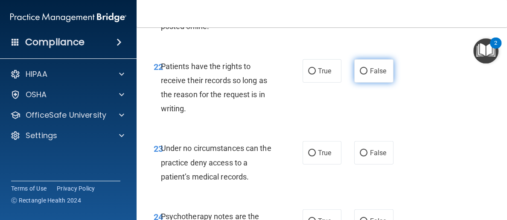
click at [366, 70] on input "False" at bounding box center [364, 71] width 8 height 6
radio input "true"
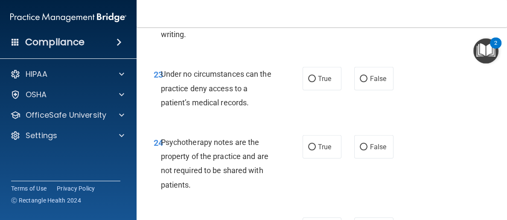
scroll to position [2385, 0]
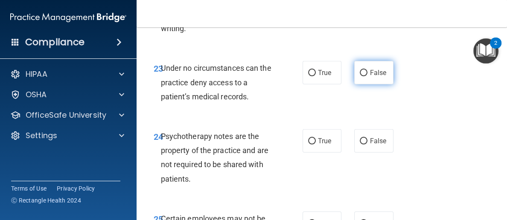
click at [365, 70] on input "False" at bounding box center [364, 73] width 8 height 6
radio input "true"
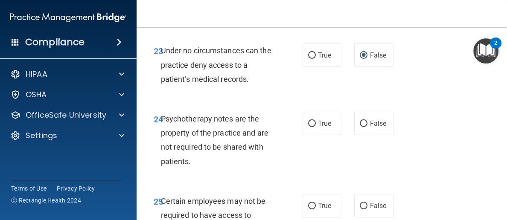
scroll to position [2440, 0]
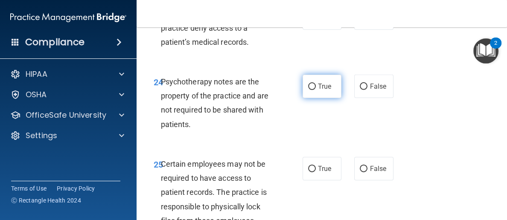
click at [312, 85] on input "True" at bounding box center [312, 87] width 8 height 6
radio input "true"
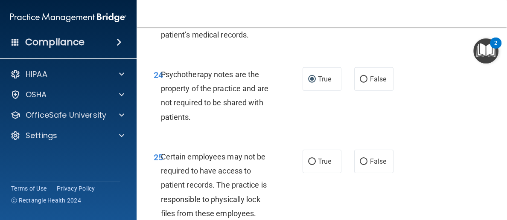
scroll to position [2513, 0]
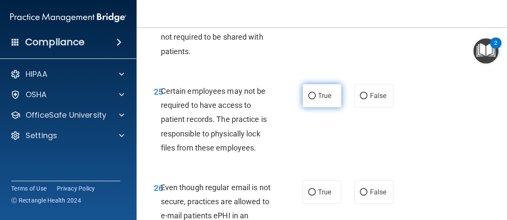
click at [312, 95] on input "True" at bounding box center [312, 96] width 8 height 6
radio input "true"
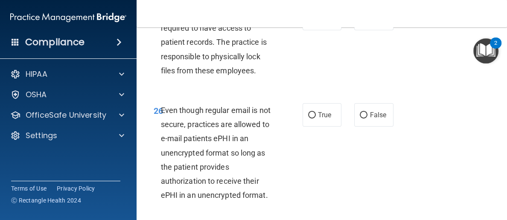
scroll to position [2606, 0]
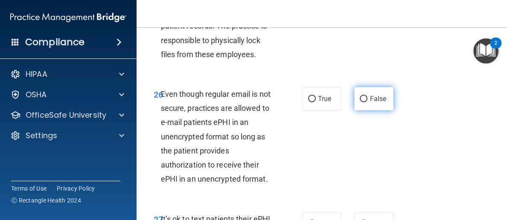
click at [364, 97] on input "False" at bounding box center [364, 99] width 8 height 6
radio input "true"
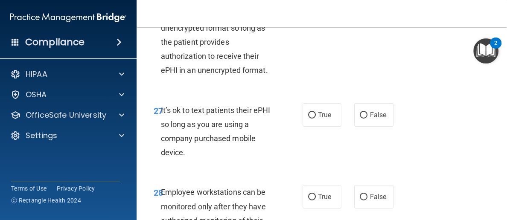
scroll to position [2729, 0]
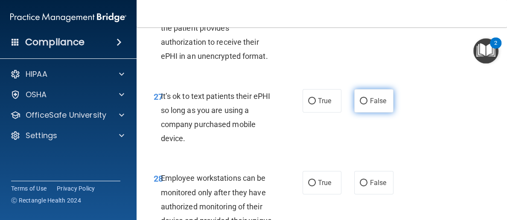
click at [365, 100] on input "False" at bounding box center [364, 101] width 8 height 6
radio input "true"
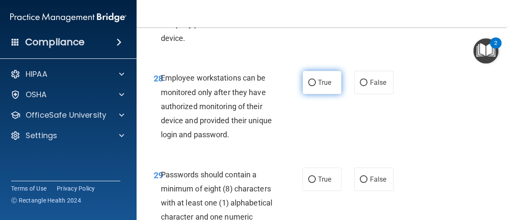
scroll to position [2832, 0]
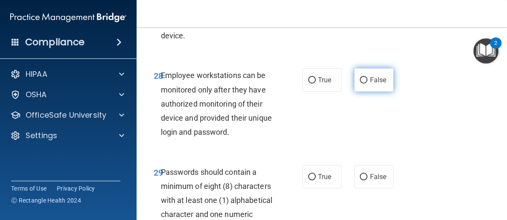
click at [364, 77] on input "False" at bounding box center [364, 80] width 8 height 6
radio input "true"
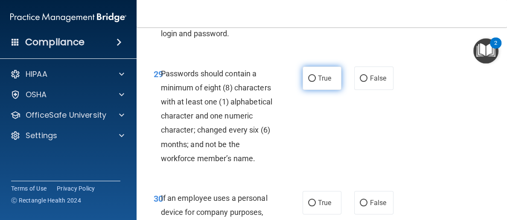
scroll to position [2932, 0]
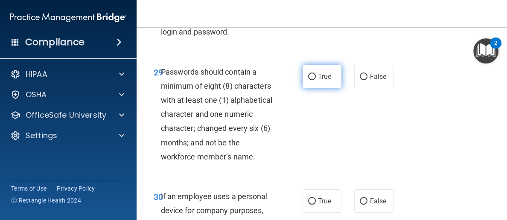
click at [313, 74] on input "True" at bounding box center [312, 77] width 8 height 6
radio input "true"
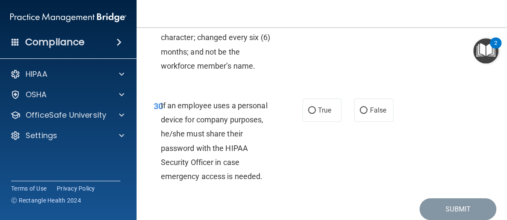
scroll to position [3025, 0]
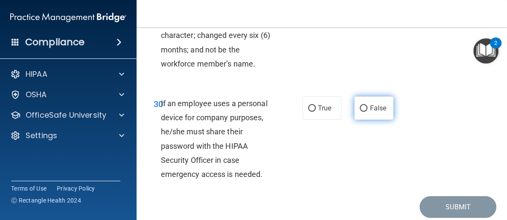
click at [365, 105] on input "False" at bounding box center [364, 108] width 8 height 6
radio input "true"
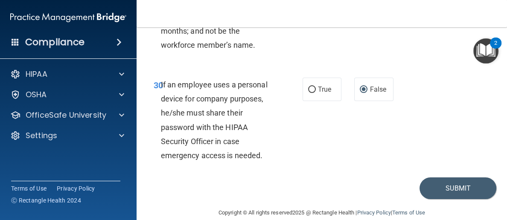
scroll to position [3057, 0]
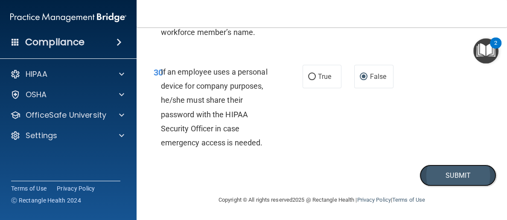
click at [455, 173] on button "Submit" at bounding box center [458, 176] width 77 height 22
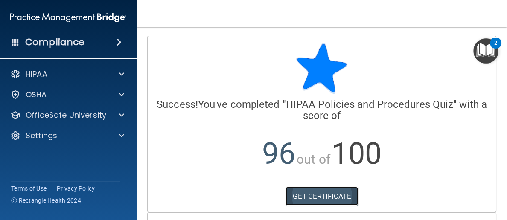
click at [321, 193] on link "GET CERTIFICATE" at bounding box center [322, 196] width 73 height 19
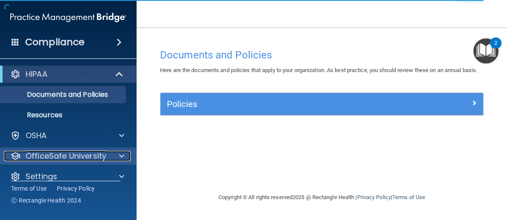
click at [68, 153] on p "OfficeSafe University" at bounding box center [66, 156] width 81 height 10
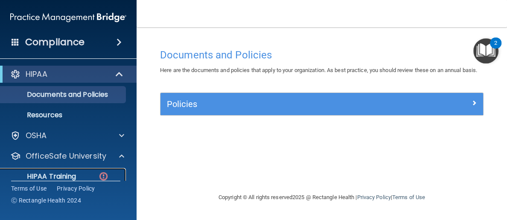
click at [64, 177] on p "HIPAA Training" at bounding box center [41, 176] width 70 height 9
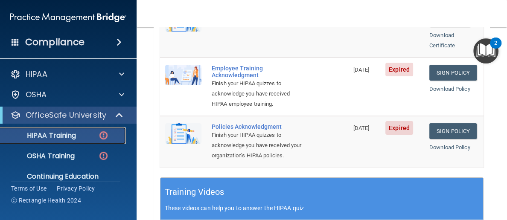
scroll to position [258, 0]
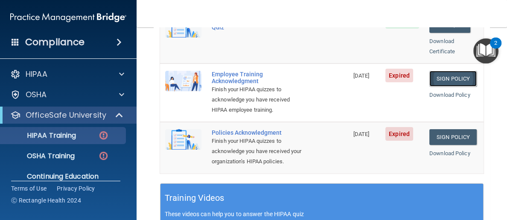
click at [455, 71] on link "Sign Policy" at bounding box center [452, 79] width 47 height 16
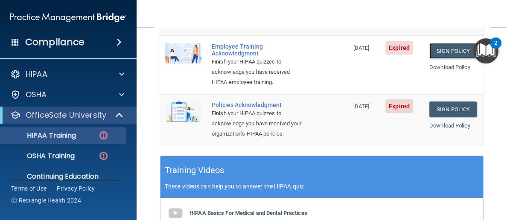
scroll to position [239, 0]
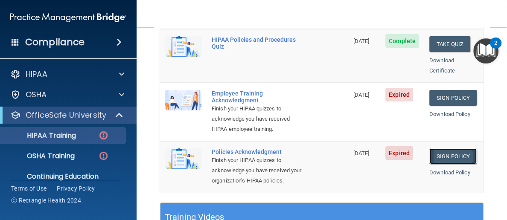
click at [453, 149] on link "Sign Policy" at bounding box center [452, 157] width 47 height 16
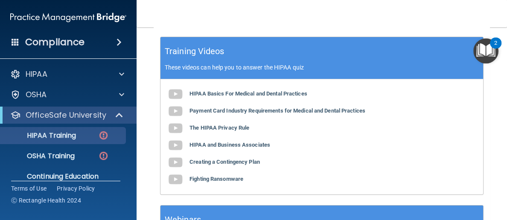
scroll to position [406, 0]
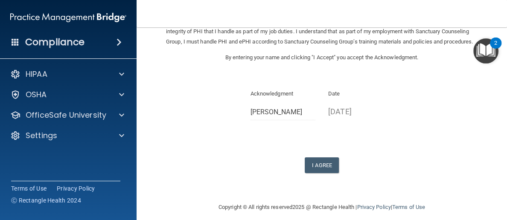
scroll to position [71, 0]
click at [321, 173] on button "I Agree" at bounding box center [322, 165] width 34 height 16
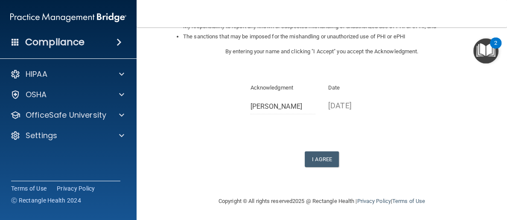
scroll to position [171, 0]
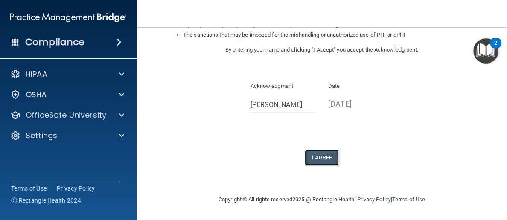
click at [318, 158] on button "I Agree" at bounding box center [322, 158] width 34 height 16
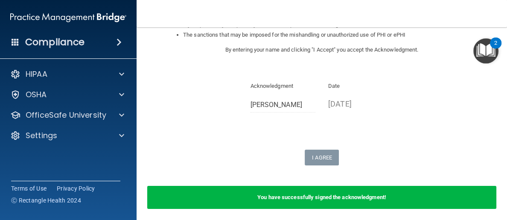
click at [487, 45] on img "Open Resource Center, 2 new notifications" at bounding box center [485, 50] width 25 height 25
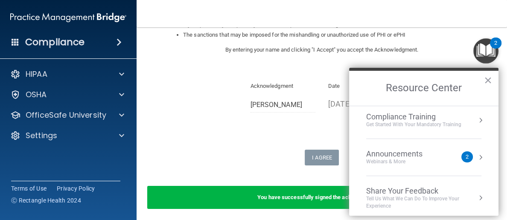
scroll to position [83, 0]
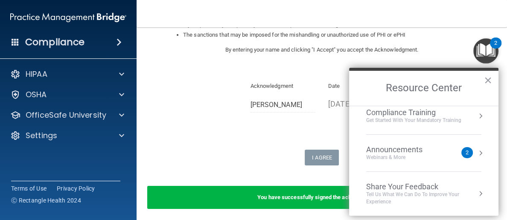
click at [415, 147] on div "Announcements" at bounding box center [402, 149] width 73 height 9
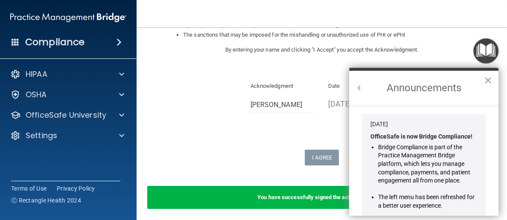
scroll to position [0, 0]
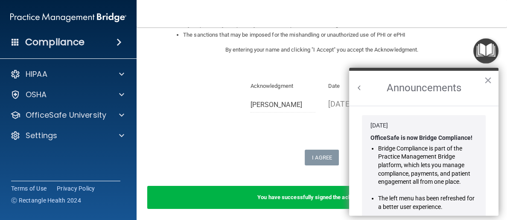
click at [359, 88] on button "Back to Resource Center Home" at bounding box center [359, 88] width 9 height 9
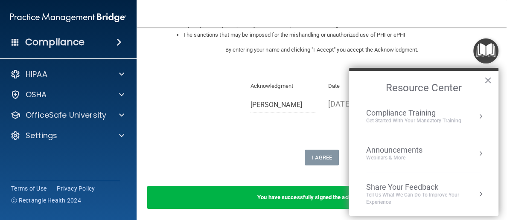
scroll to position [83, 0]
click at [486, 76] on button "×" at bounding box center [488, 80] width 8 height 14
